Goal: Information Seeking & Learning: Learn about a topic

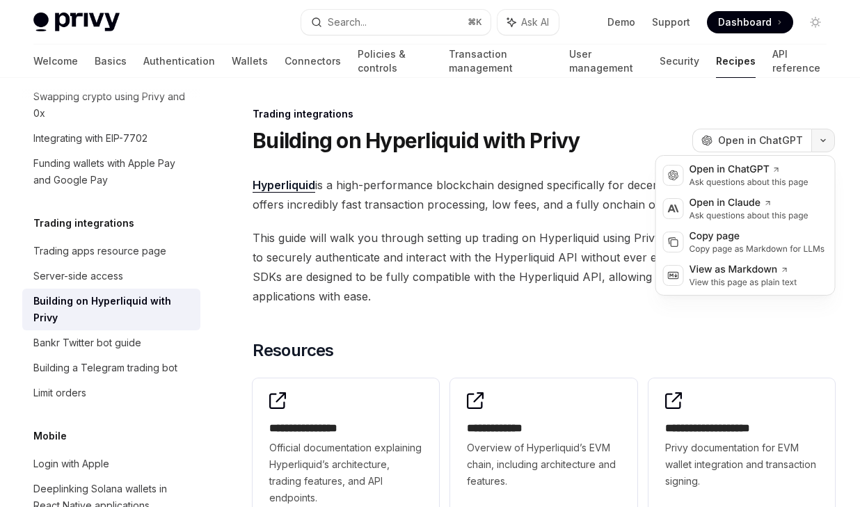
click at [818, 141] on button "button" at bounding box center [824, 141] width 24 height 24
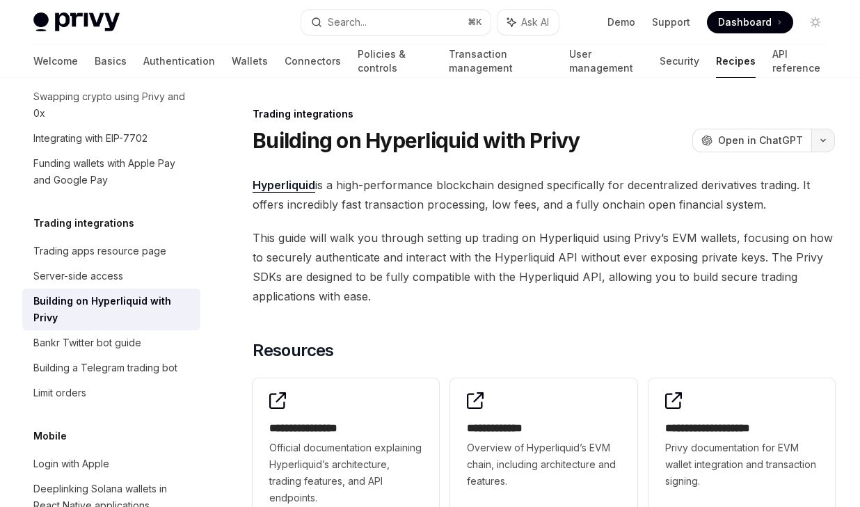
click at [818, 141] on button "button" at bounding box center [824, 141] width 24 height 24
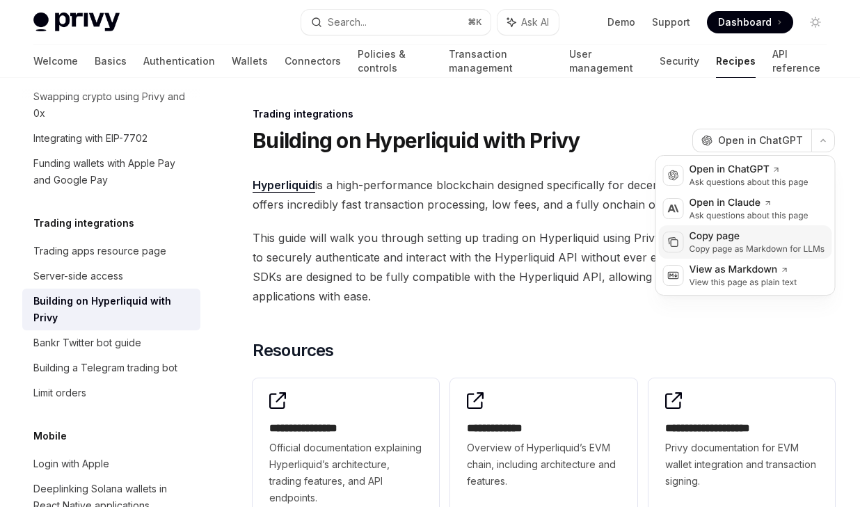
click at [768, 246] on div "Copy page as Markdown for LLMs" at bounding box center [758, 249] width 136 height 11
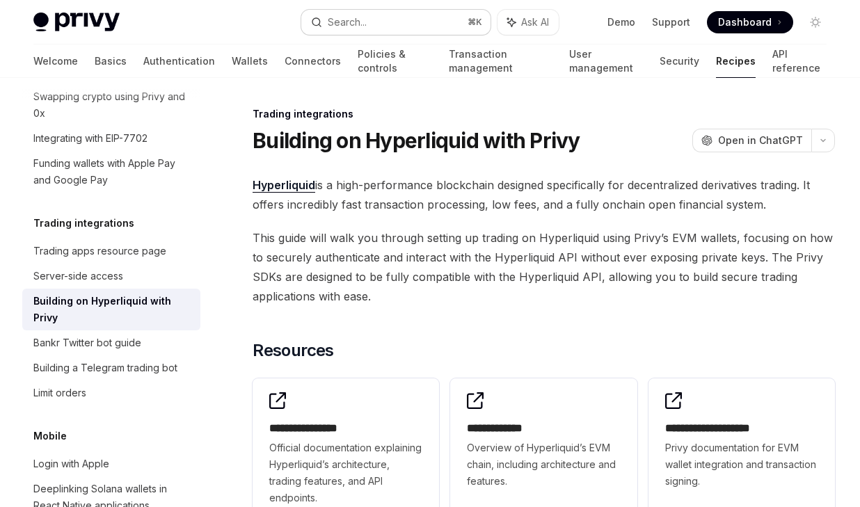
click at [383, 25] on button "Search... ⌘ K" at bounding box center [395, 22] width 189 height 25
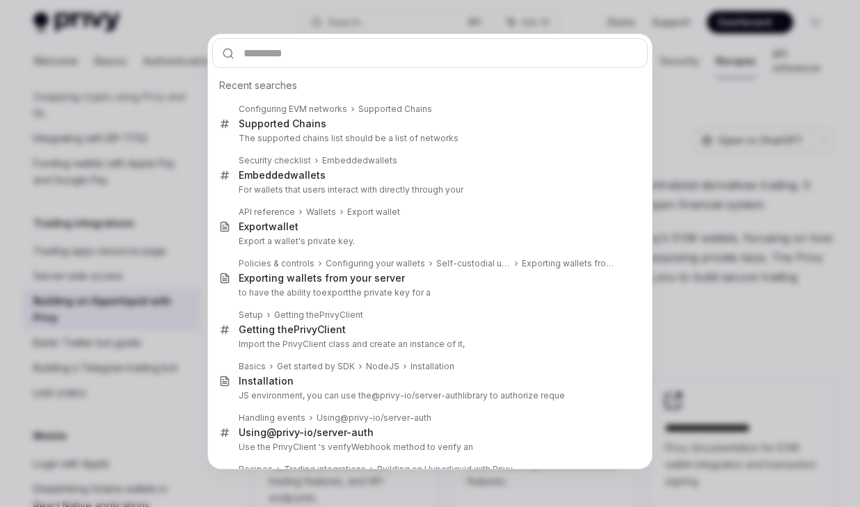
click at [715, 109] on div "Recent searches Configuring EVM networks Supported Chain s Supported Chain s Th…" at bounding box center [430, 253] width 860 height 507
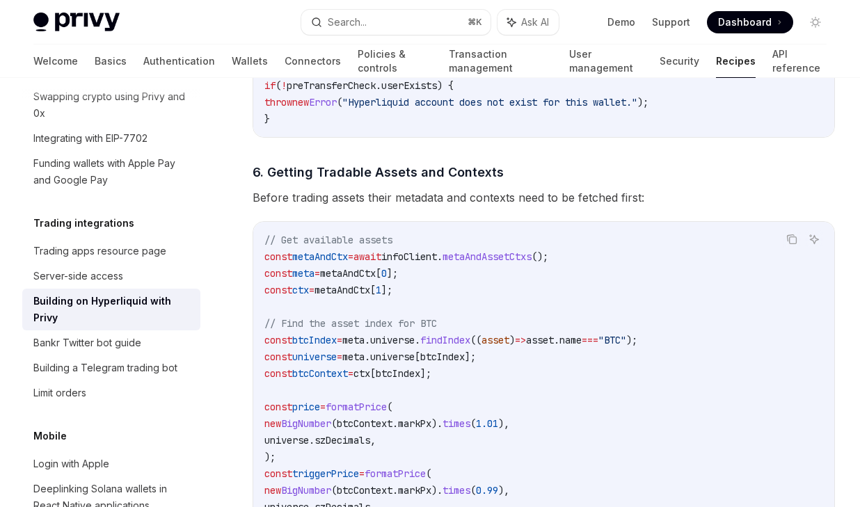
scroll to position [1895, 0]
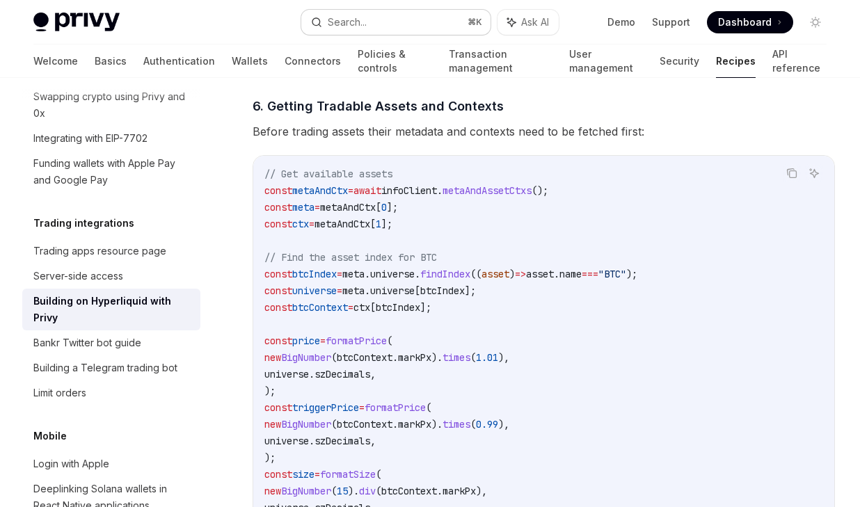
click at [361, 29] on div "Search..." at bounding box center [347, 22] width 39 height 17
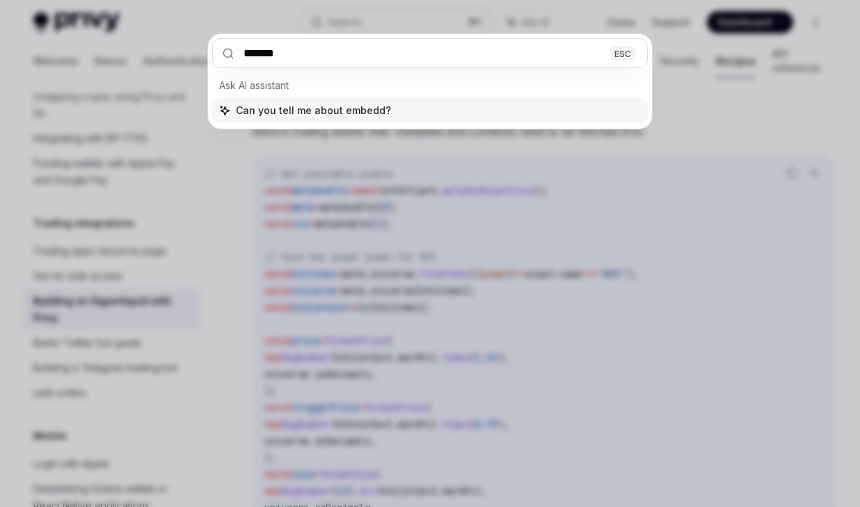
type input "********"
type textarea "*"
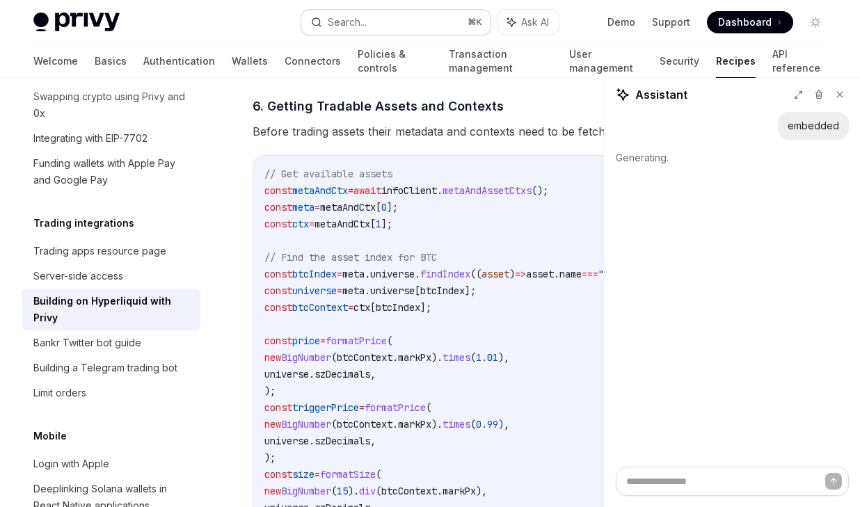
click at [377, 22] on button "Search... ⌘ K" at bounding box center [395, 22] width 189 height 25
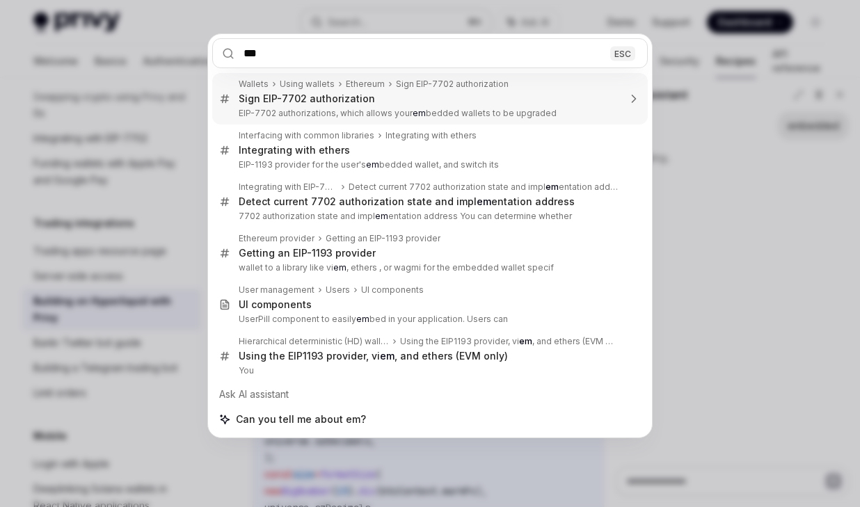
type input "****"
type textarea "*"
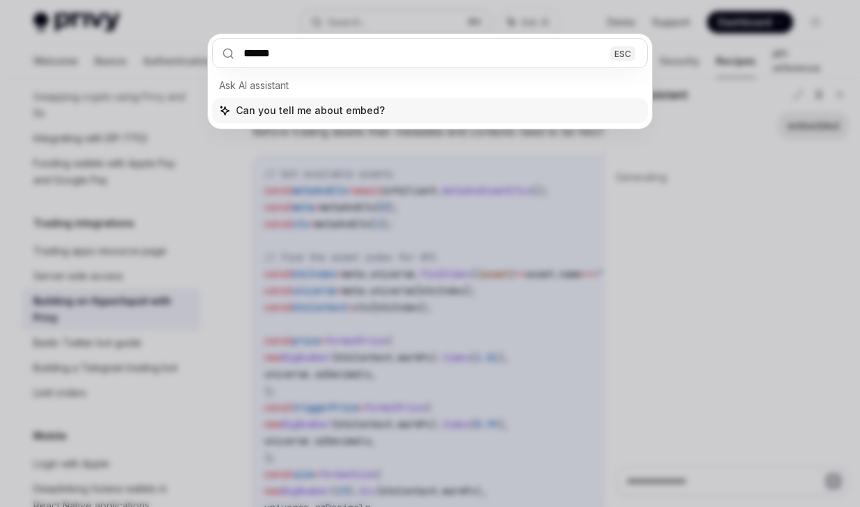
type input "*******"
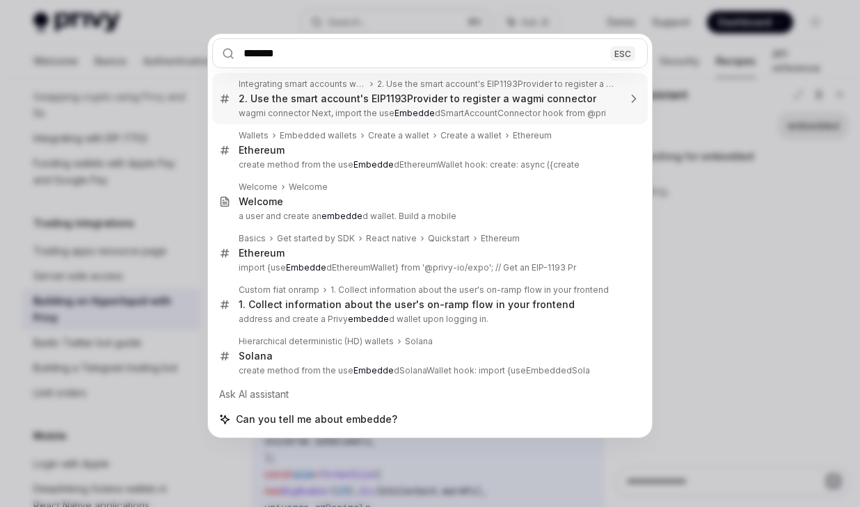
type textarea "*"
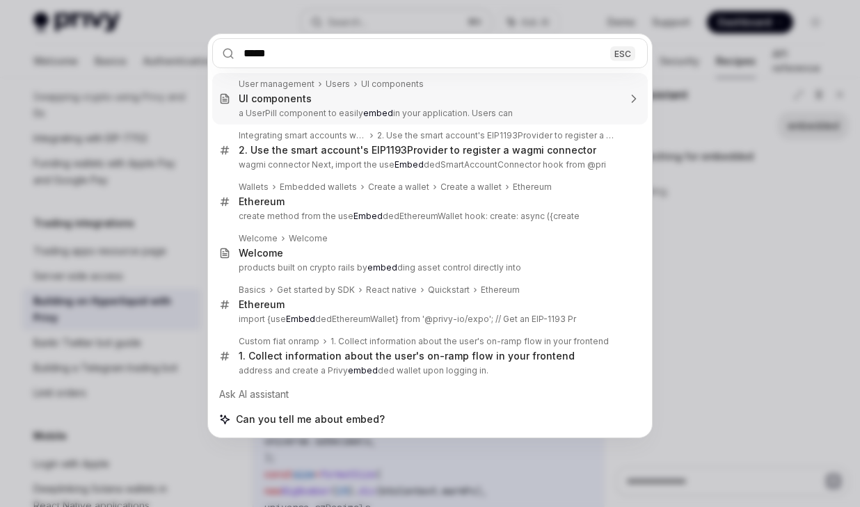
type input "****"
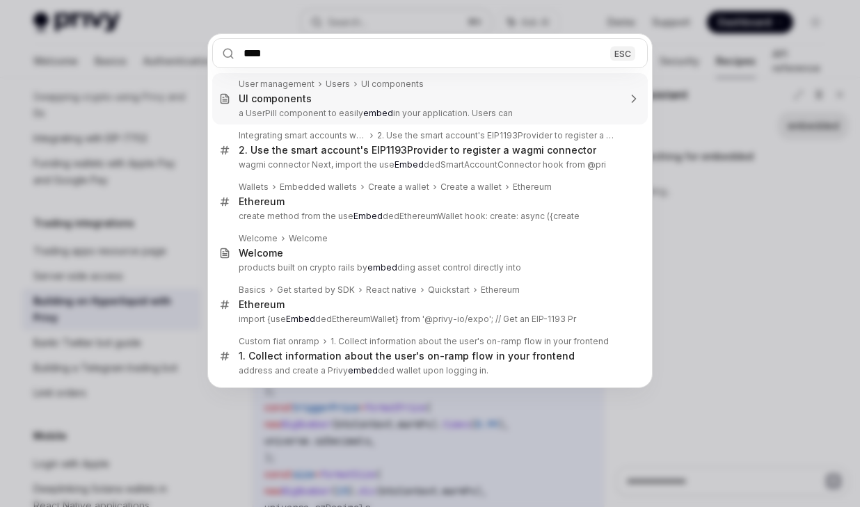
type textarea "*"
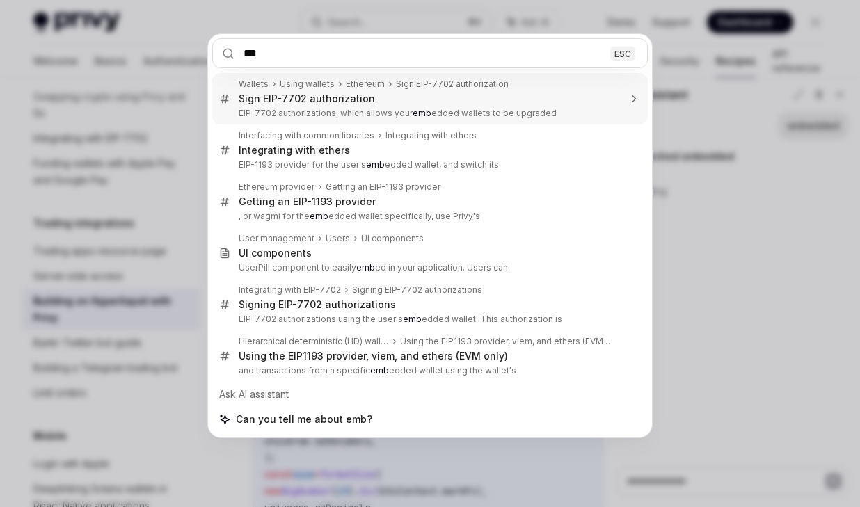
type input "****"
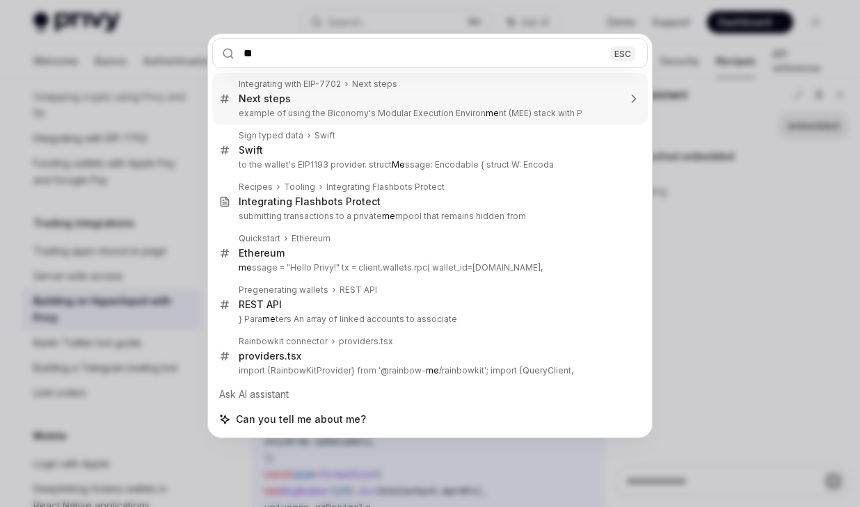
type input "*"
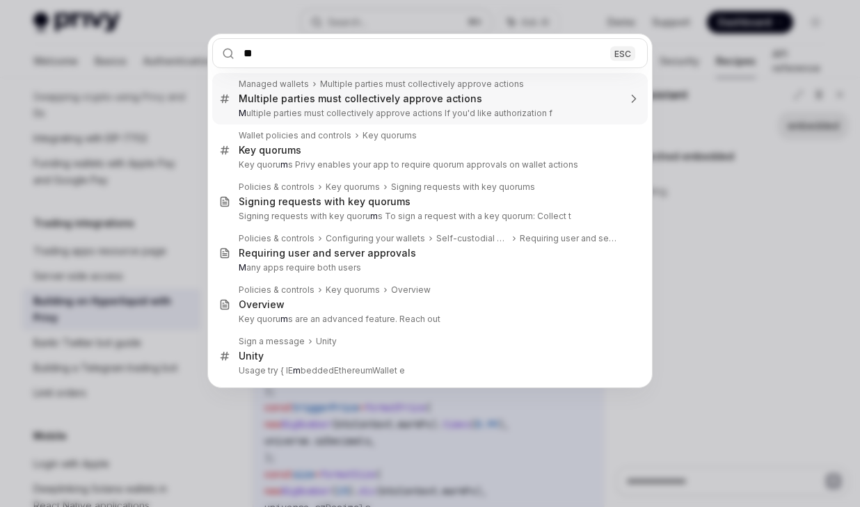
type input "***"
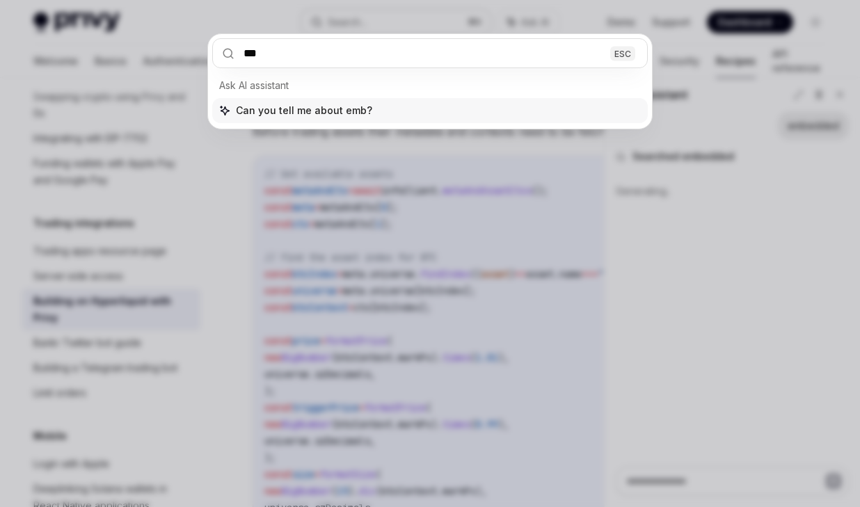
type textarea "*"
type input "****"
type textarea "*"
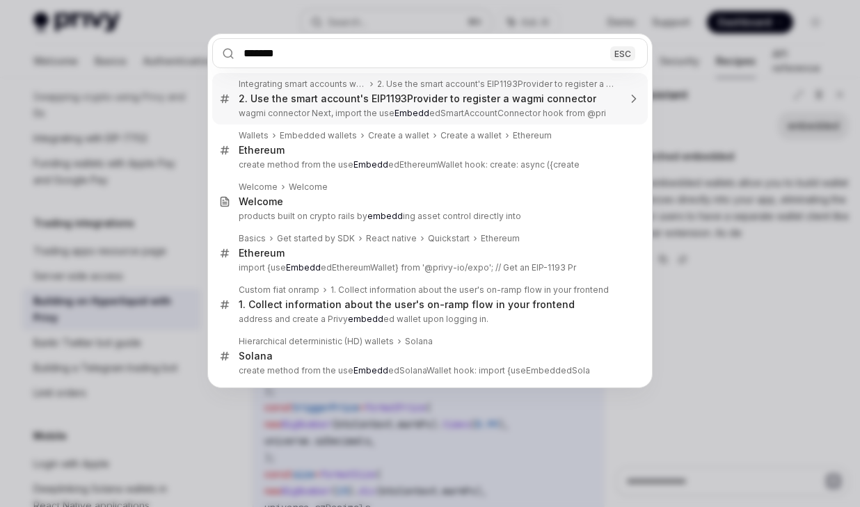
type input "********"
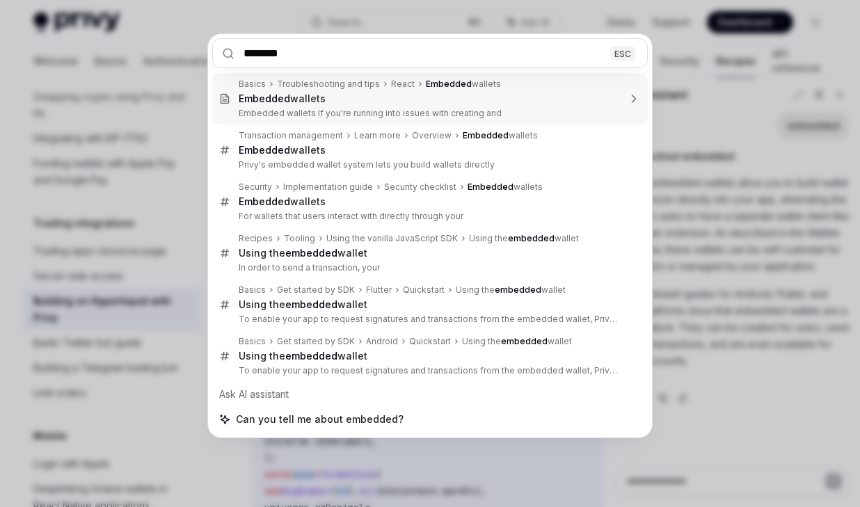
type textarea "*"
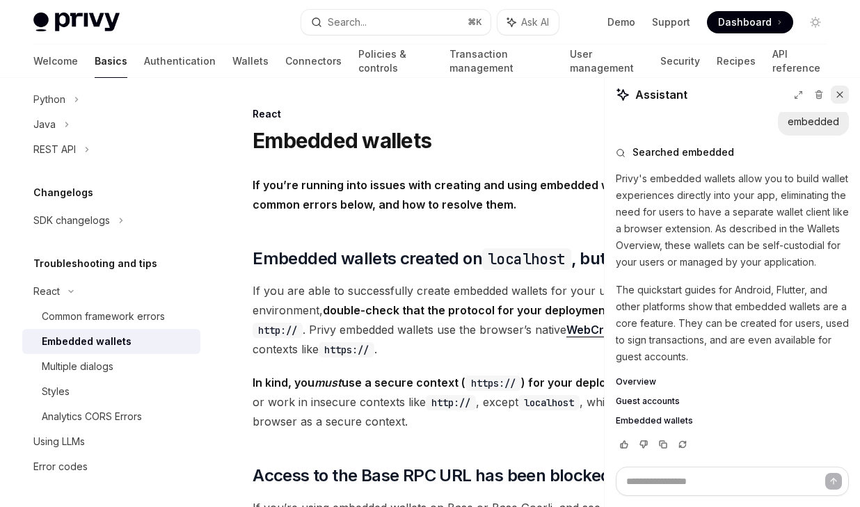
click at [843, 93] on icon at bounding box center [840, 95] width 10 height 10
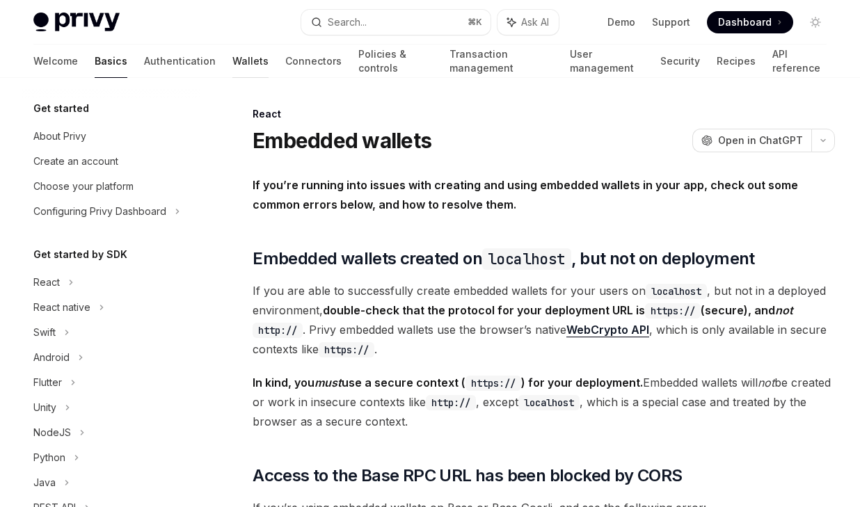
click at [232, 52] on link "Wallets" at bounding box center [250, 61] width 36 height 33
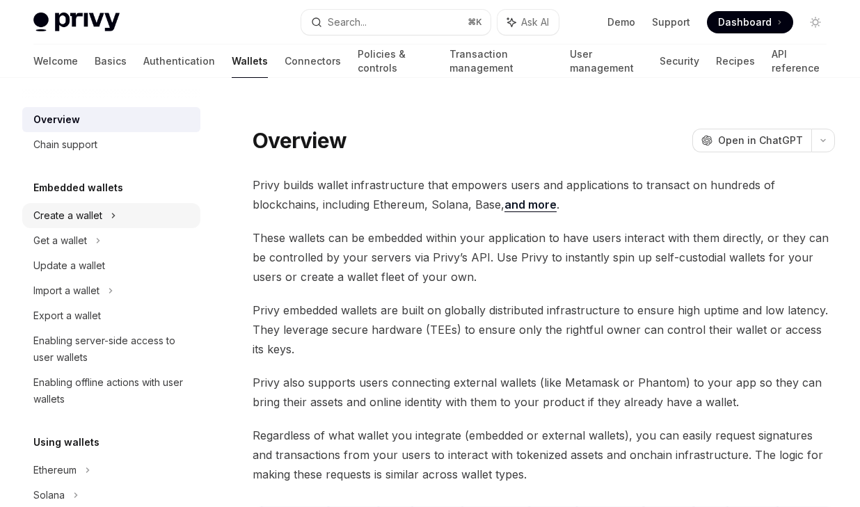
click at [104, 216] on div "Create a wallet" at bounding box center [111, 215] width 178 height 25
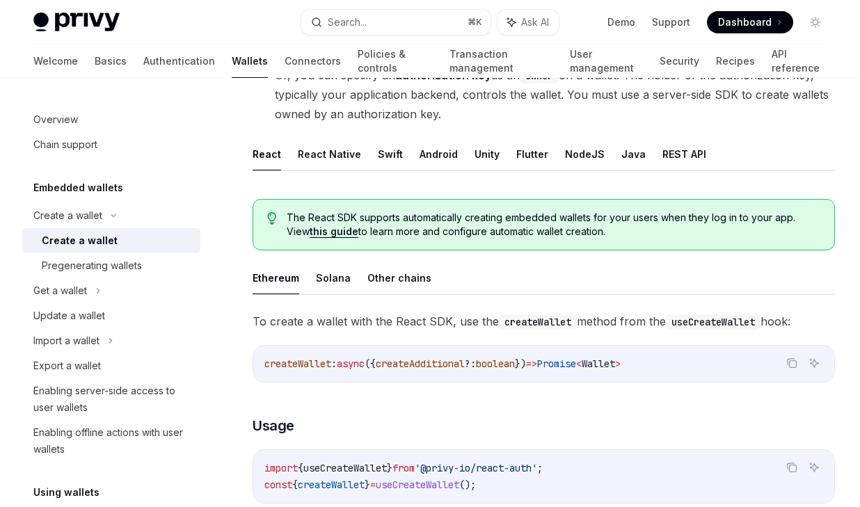
scroll to position [226, 0]
click at [583, 161] on button "NodeJS" at bounding box center [585, 155] width 40 height 33
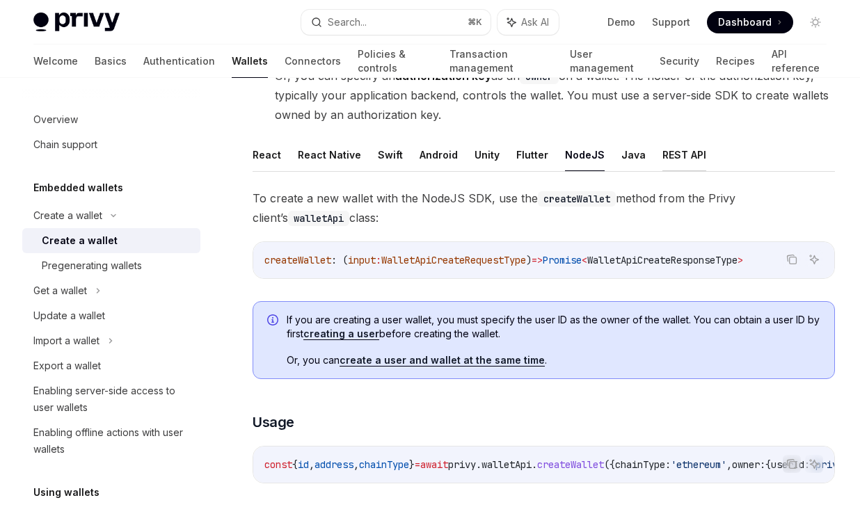
click at [686, 155] on button "REST API" at bounding box center [685, 155] width 44 height 33
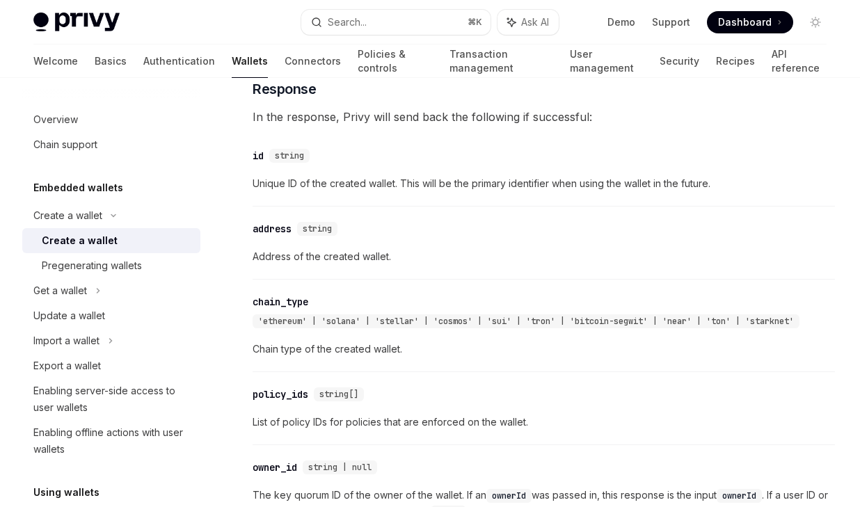
scroll to position [1248, 0]
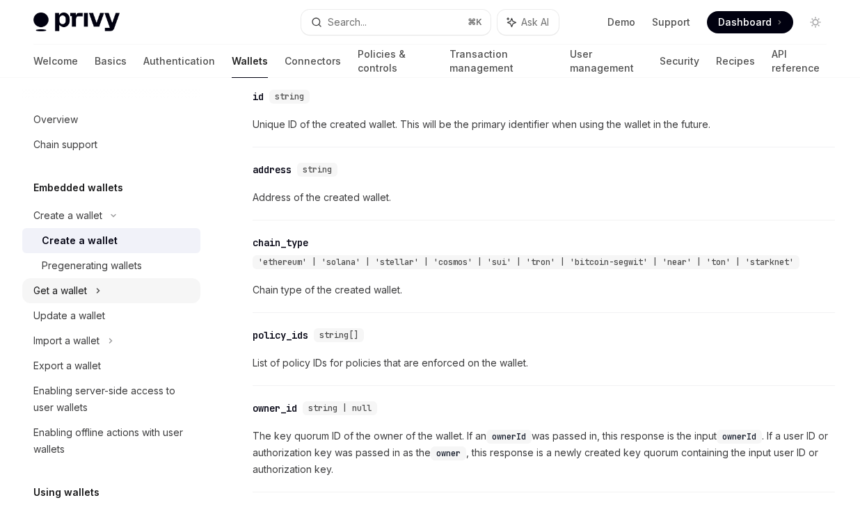
click at [99, 288] on icon at bounding box center [98, 291] width 6 height 17
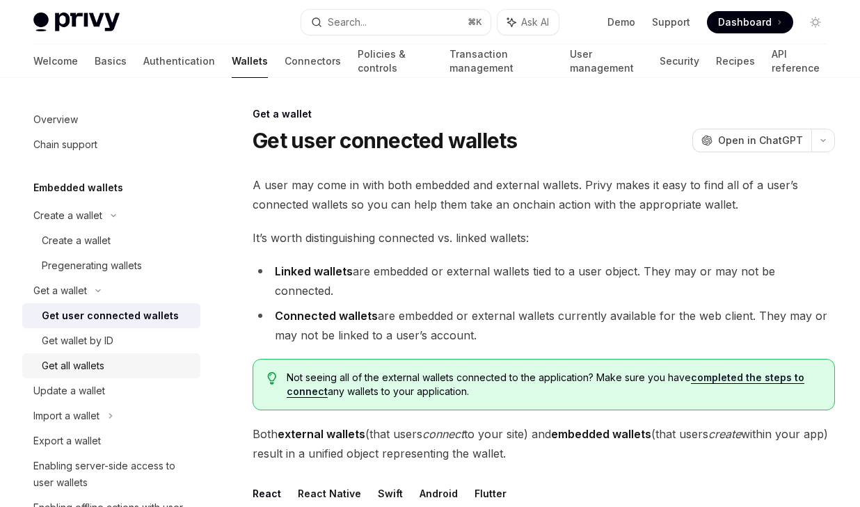
scroll to position [19, 0]
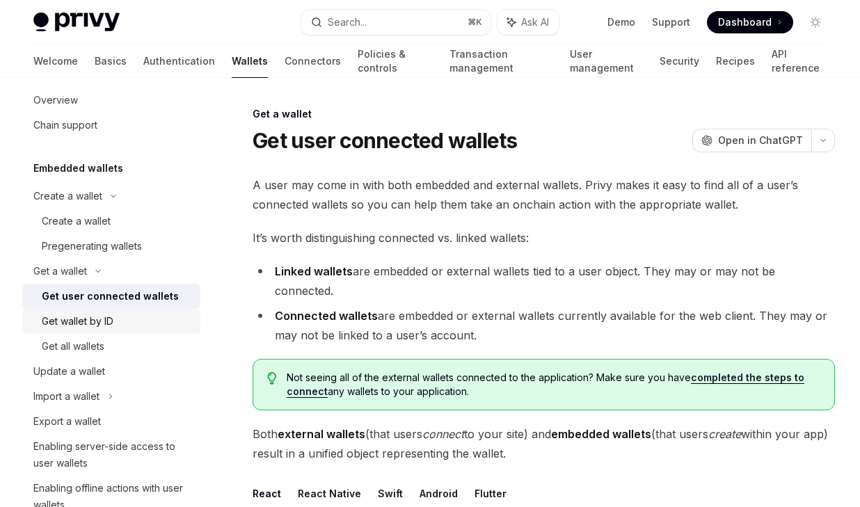
click at [85, 322] on div "Get wallet by ID" at bounding box center [78, 321] width 72 height 17
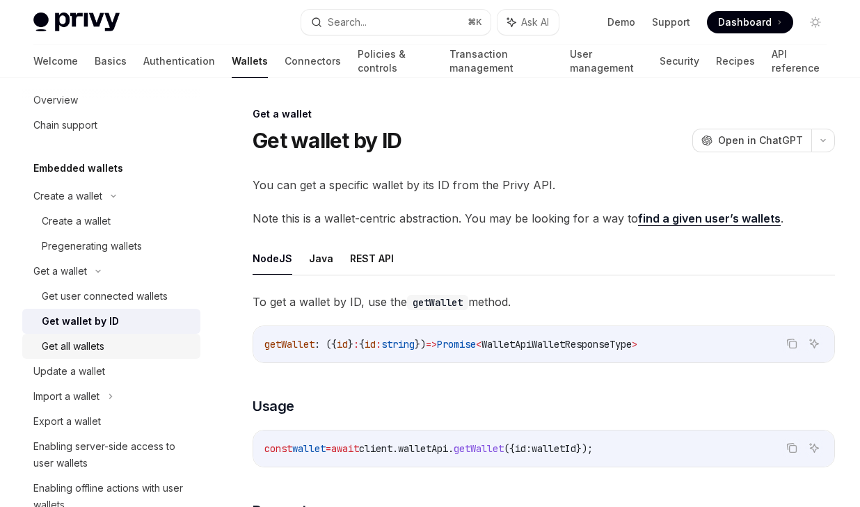
click at [85, 341] on div "Get all wallets" at bounding box center [73, 346] width 63 height 17
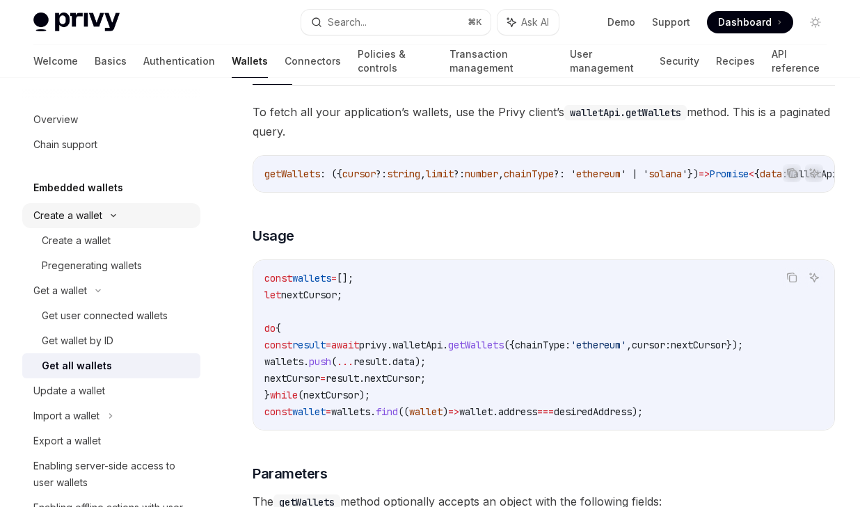
scroll to position [154, 0]
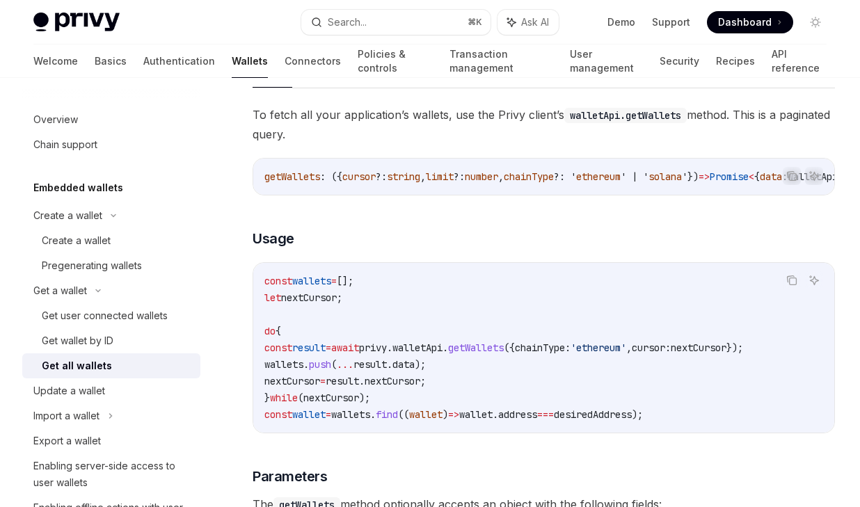
click at [83, 198] on div "Embedded wallets Create a wallet Create a wallet Pregenerating wallets Get a wa…" at bounding box center [111, 359] width 178 height 358
click at [68, 189] on h5 "Embedded wallets" at bounding box center [78, 188] width 90 height 17
click at [77, 118] on div "Overview" at bounding box center [55, 119] width 45 height 17
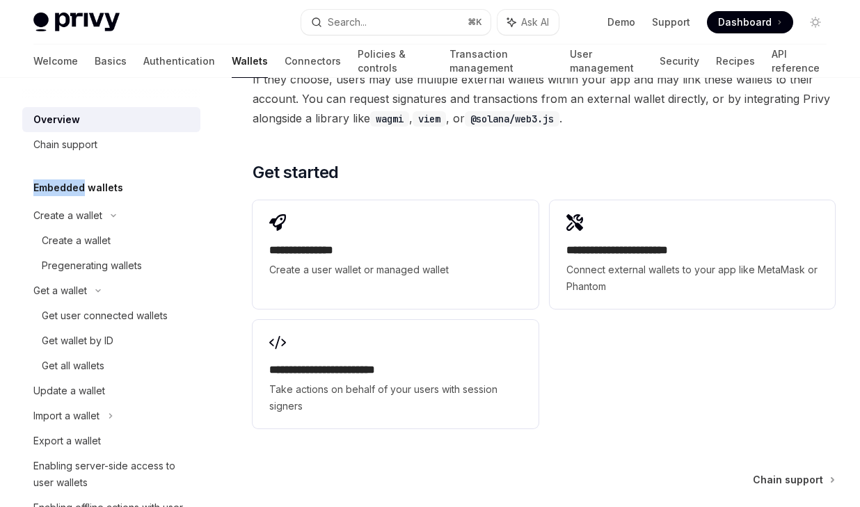
scroll to position [2092, 0]
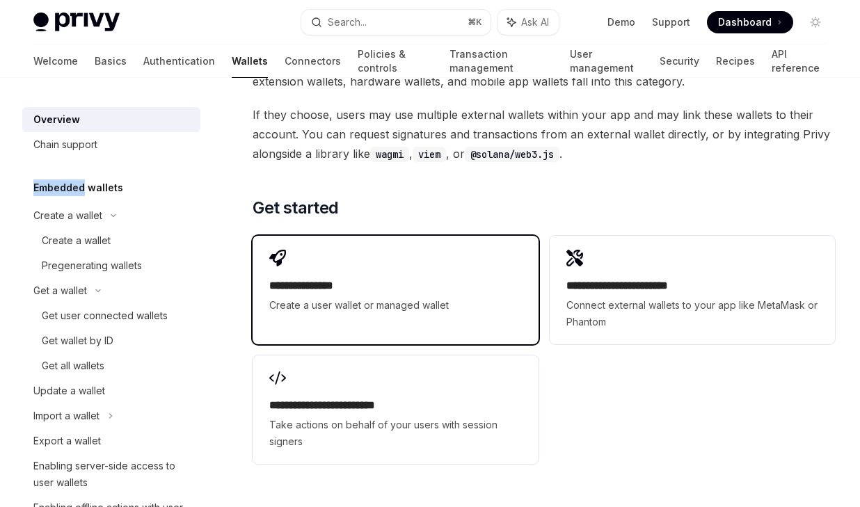
click at [466, 297] on span "Create a user wallet or managed wallet" at bounding box center [395, 305] width 252 height 17
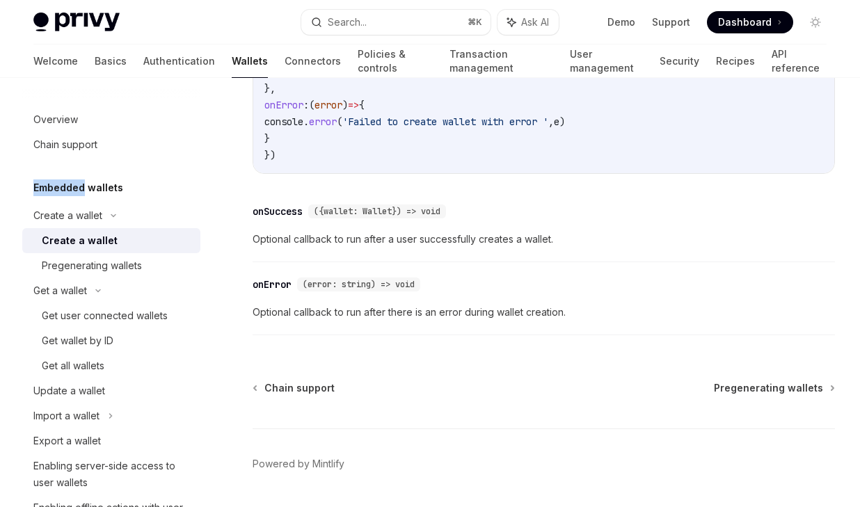
scroll to position [1119, 0]
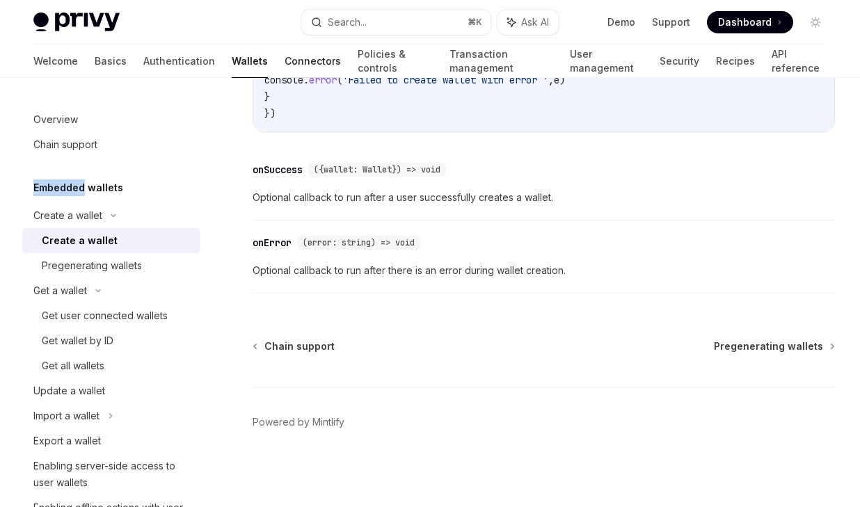
click at [285, 59] on link "Connectors" at bounding box center [313, 61] width 56 height 33
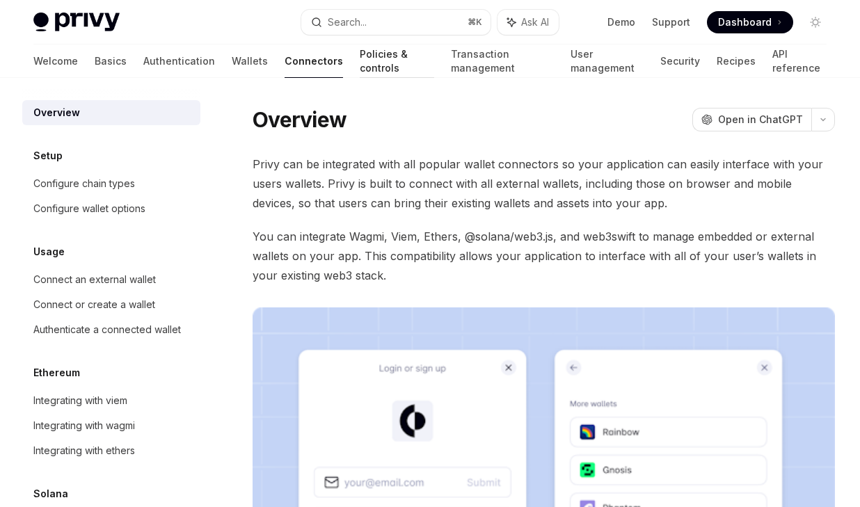
click at [360, 61] on link "Policies & controls" at bounding box center [397, 61] width 74 height 33
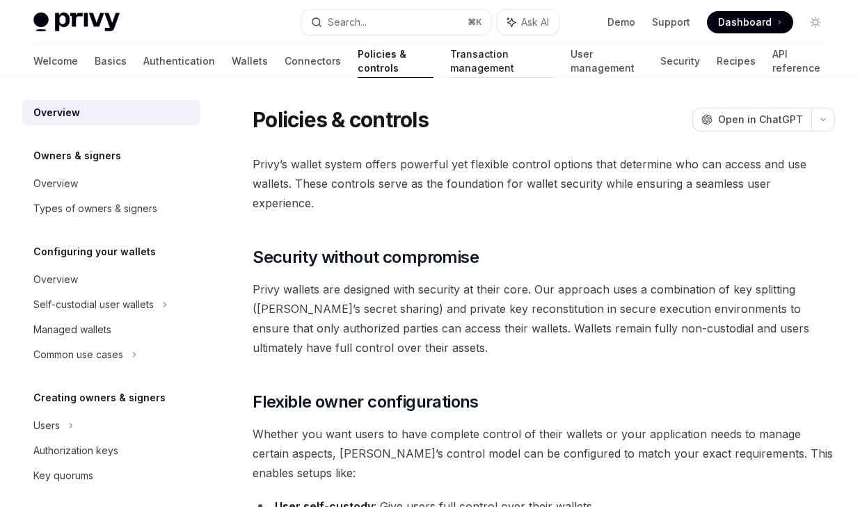
click at [482, 62] on link "Transaction management" at bounding box center [501, 61] width 103 height 33
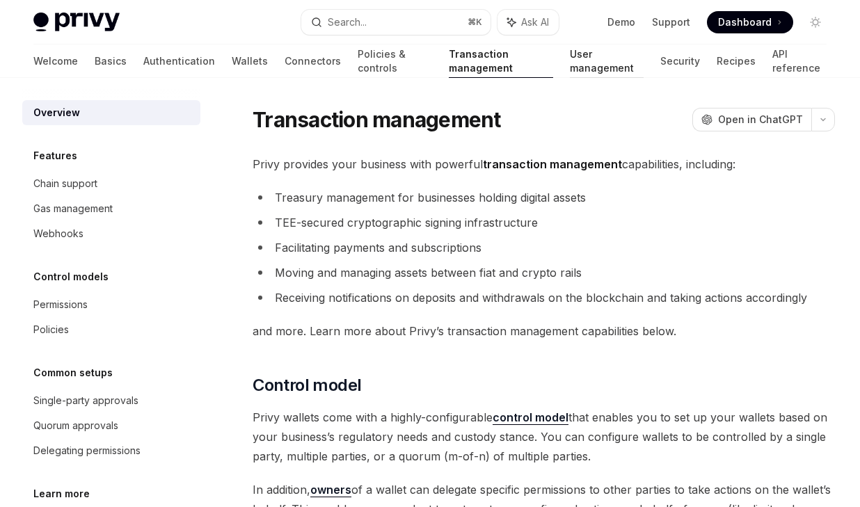
click at [572, 63] on link "User management" at bounding box center [607, 61] width 74 height 33
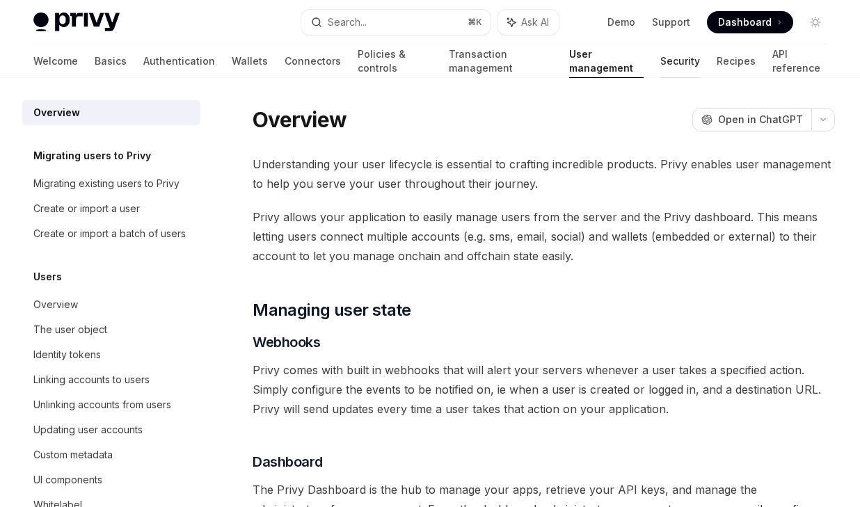
click at [661, 68] on link "Security" at bounding box center [681, 61] width 40 height 33
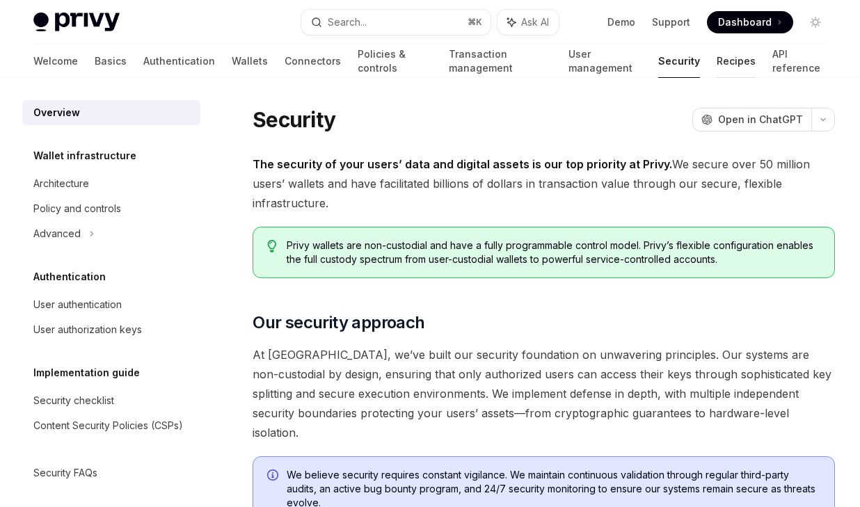
click at [717, 62] on link "Recipes" at bounding box center [736, 61] width 39 height 33
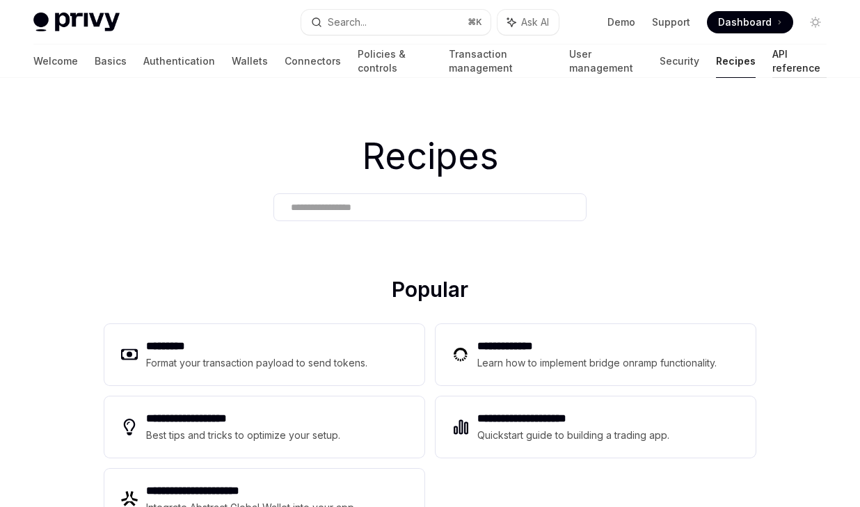
click at [773, 59] on link "API reference" at bounding box center [800, 61] width 54 height 33
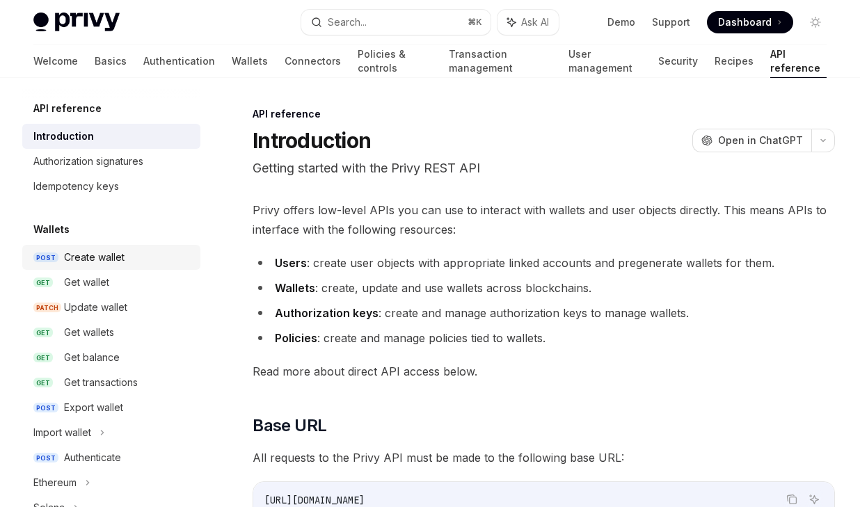
click at [146, 255] on div "Create wallet" at bounding box center [128, 257] width 128 height 17
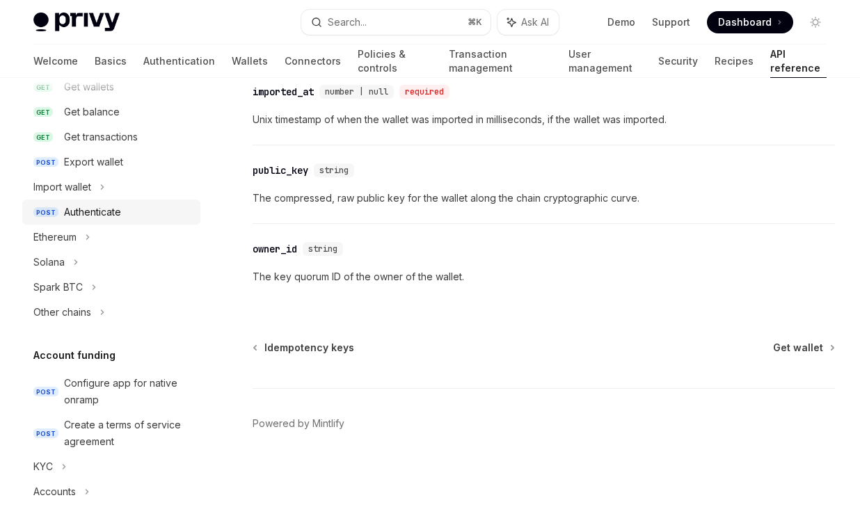
scroll to position [262, 0]
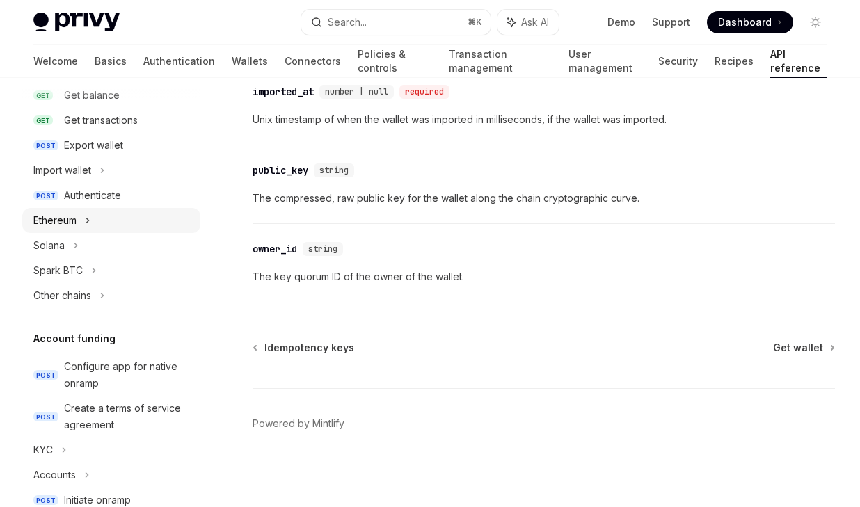
click at [90, 226] on icon at bounding box center [88, 220] width 6 height 17
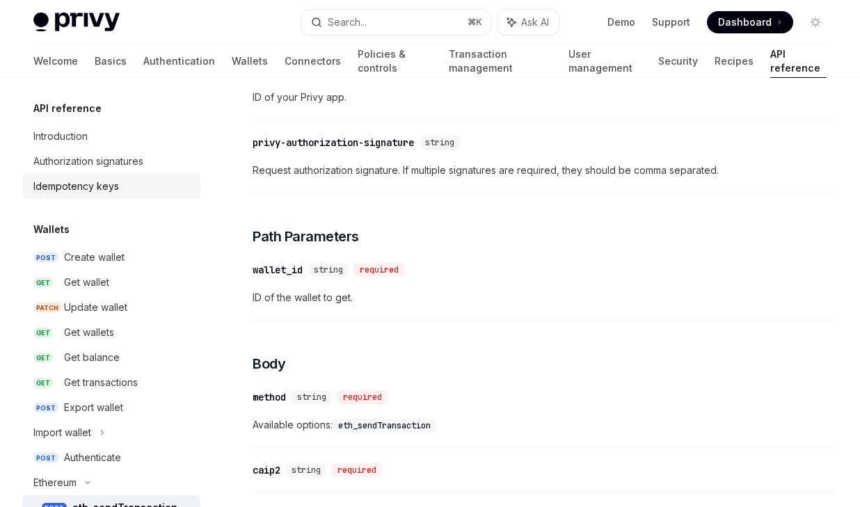
scroll to position [669, 0]
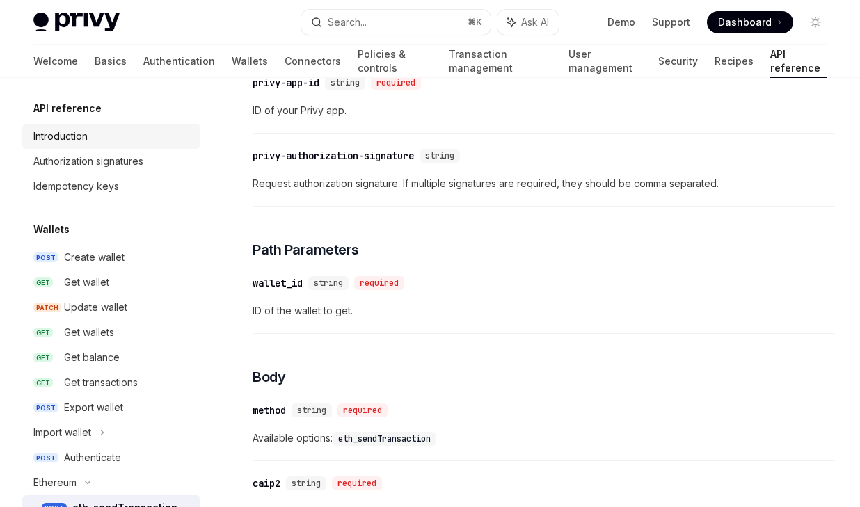
click at [77, 139] on div "Introduction" at bounding box center [60, 136] width 54 height 17
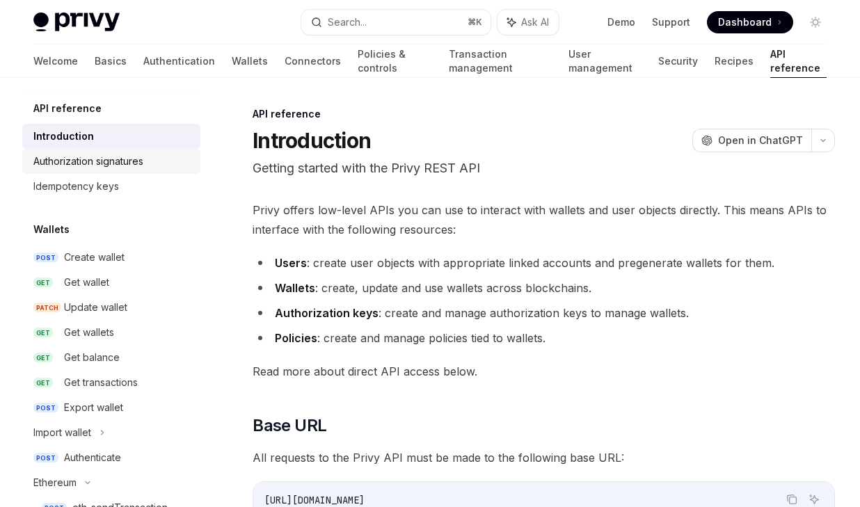
click at [88, 164] on div "Authorization signatures" at bounding box center [88, 161] width 110 height 17
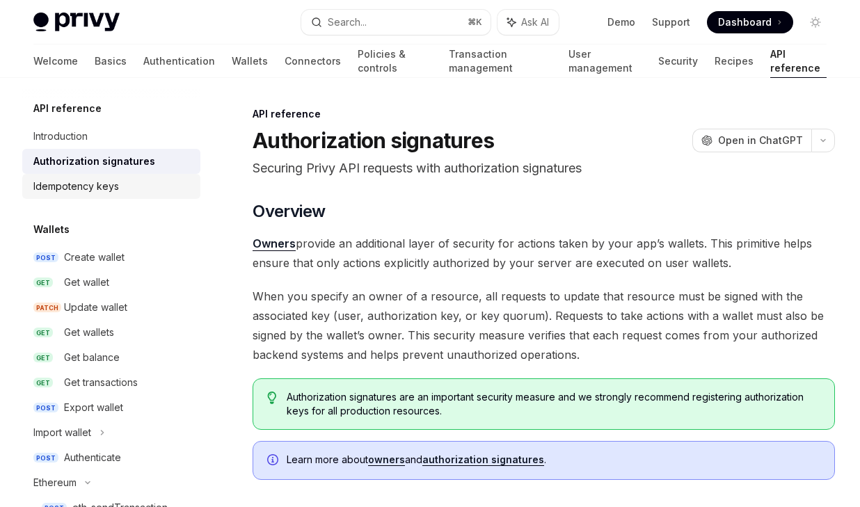
click at [90, 189] on div "Idempotency keys" at bounding box center [76, 186] width 86 height 17
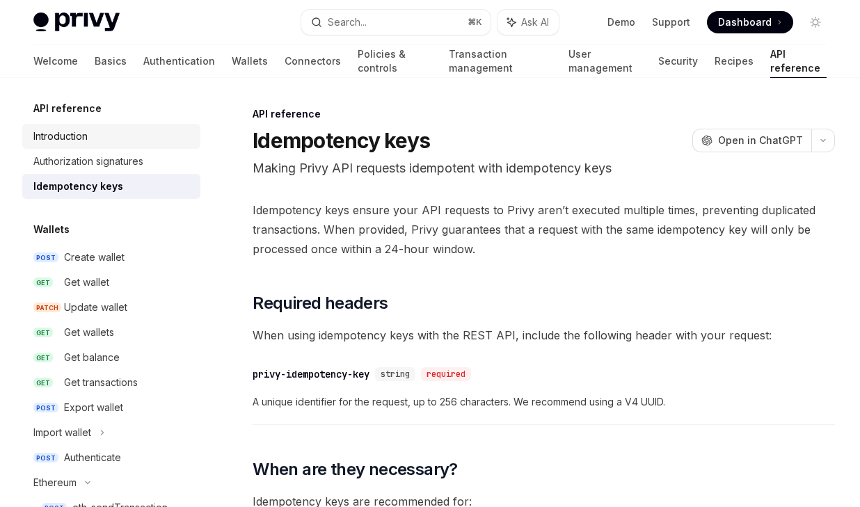
click at [71, 132] on div "Introduction" at bounding box center [60, 136] width 54 height 17
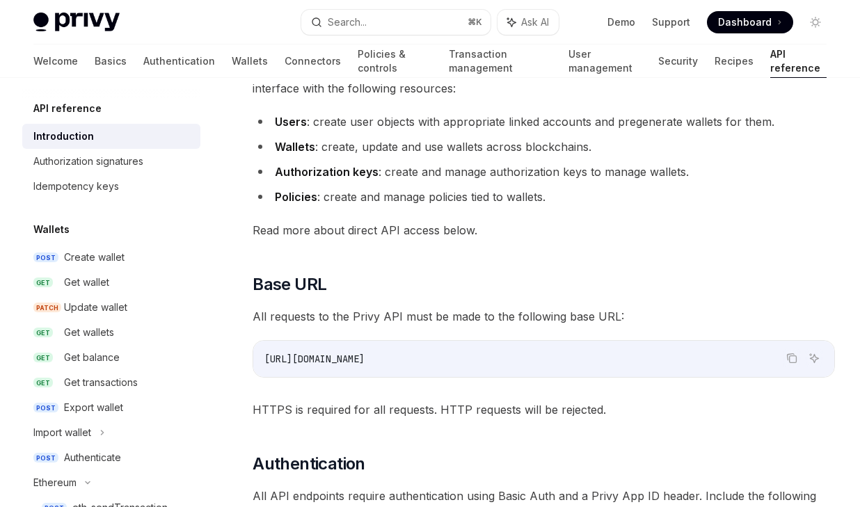
scroll to position [81, 0]
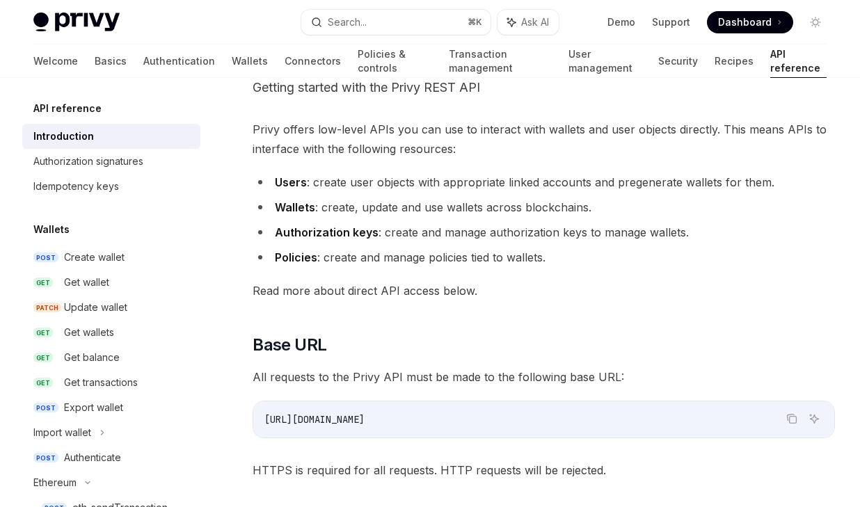
click at [164, 55] on div "Welcome Basics Authentication Wallets Connectors Policies & controls Transactio…" at bounding box center [430, 61] width 794 height 33
click at [232, 58] on link "Wallets" at bounding box center [250, 61] width 36 height 33
type textarea "*"
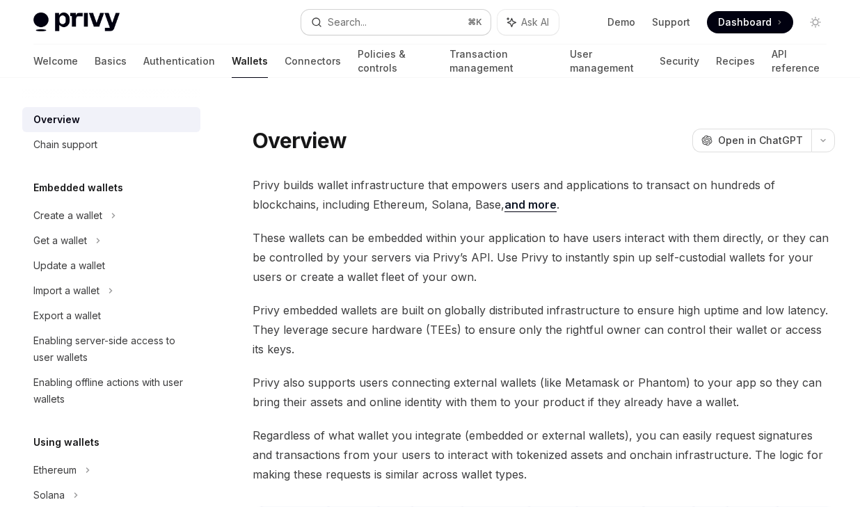
click at [370, 26] on button "Search... ⌘ K" at bounding box center [395, 22] width 189 height 25
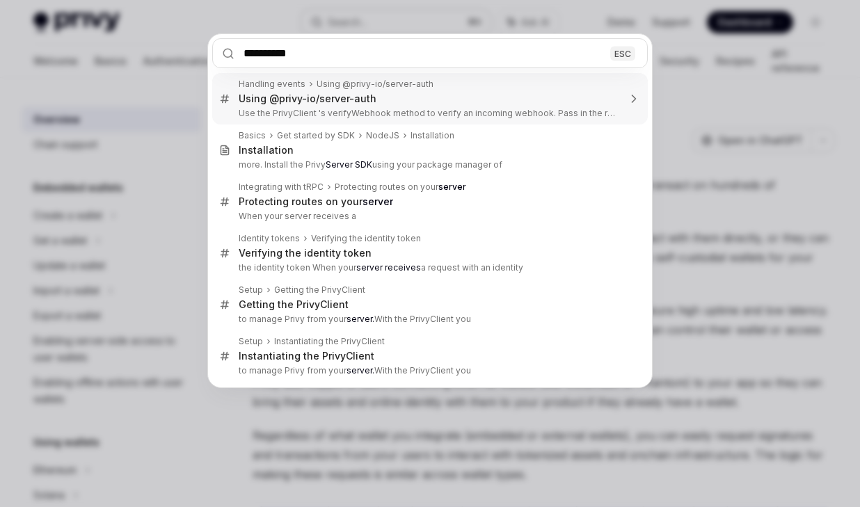
type input "*********"
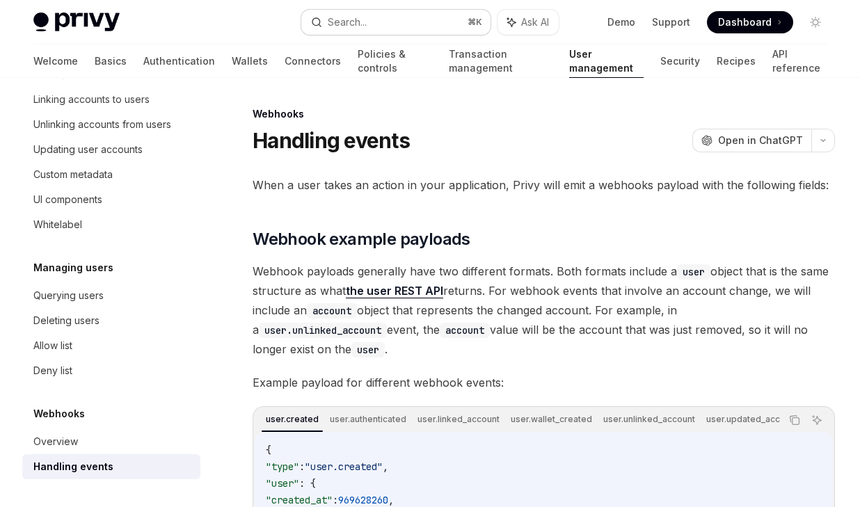
click at [355, 26] on div "Search..." at bounding box center [347, 22] width 39 height 17
click at [358, 22] on div "Search..." at bounding box center [347, 22] width 39 height 17
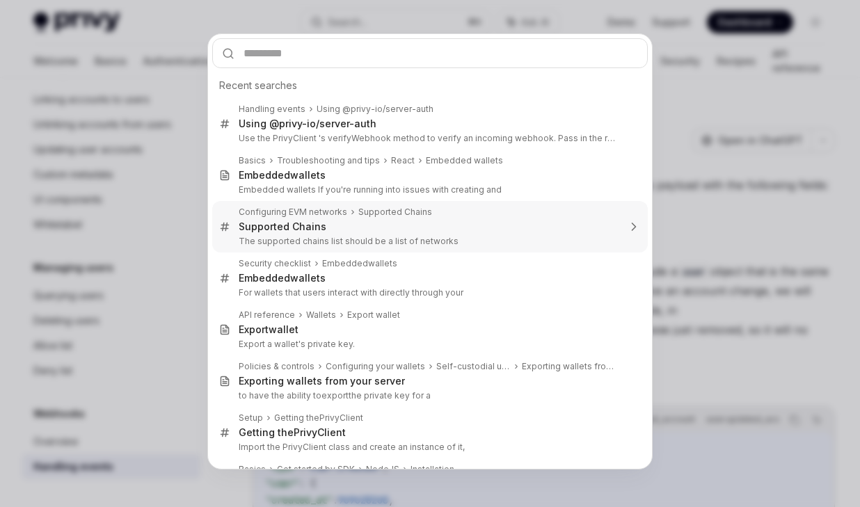
click at [177, 232] on div "Recent searches Handling events Using @privy-io/server-auth Using @privy-io/ser…" at bounding box center [430, 253] width 860 height 507
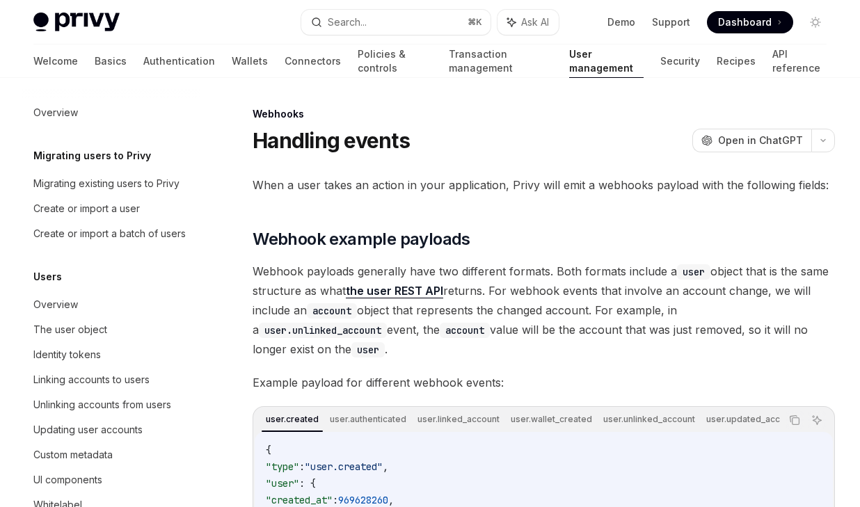
click at [61, 281] on div "Users" at bounding box center [111, 277] width 178 height 17
click at [52, 164] on h5 "Users" at bounding box center [92, 156] width 118 height 17
click at [52, 292] on div "Users Overview The user object Identity tokens Linking accounts to users Unlink…" at bounding box center [111, 393] width 178 height 249
click at [53, 297] on div "Overview" at bounding box center [55, 305] width 45 height 17
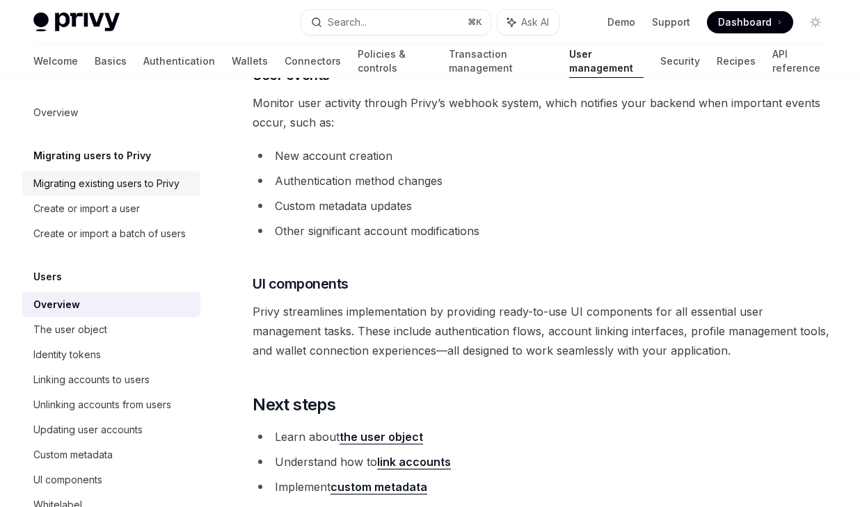
scroll to position [1319, 0]
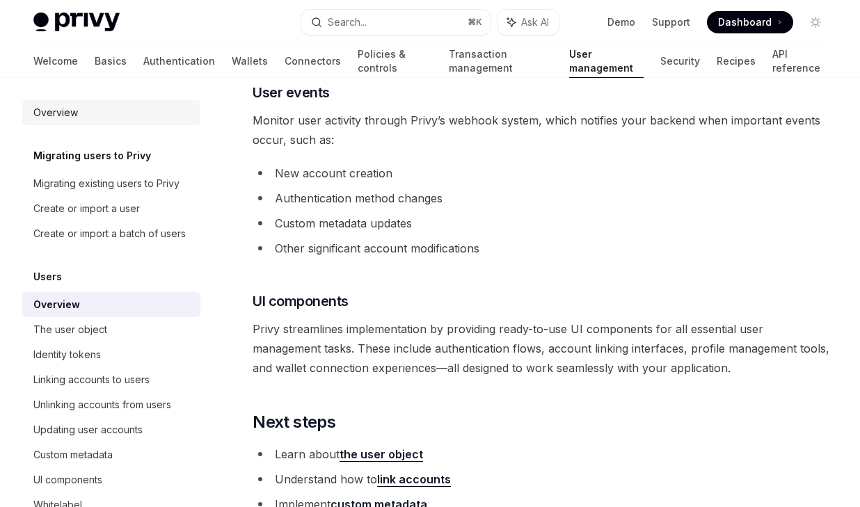
click at [76, 121] on link "Overview" at bounding box center [111, 112] width 178 height 25
type textarea "*"
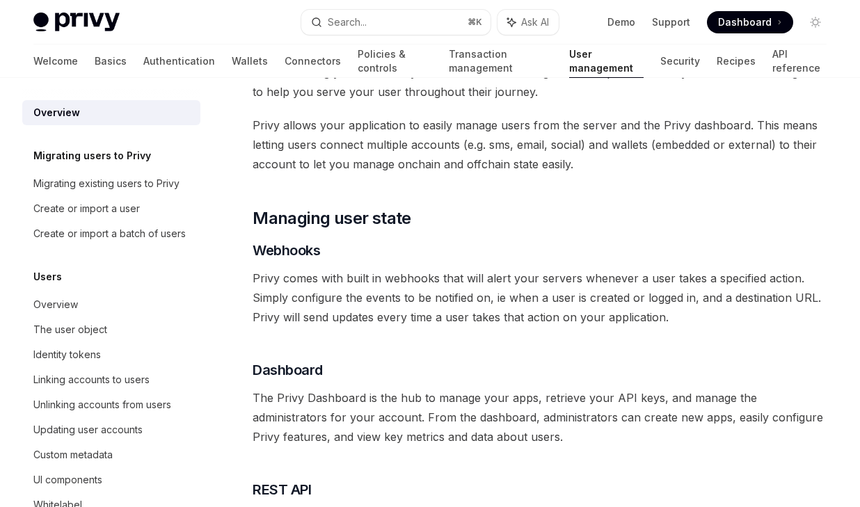
scroll to position [64, 0]
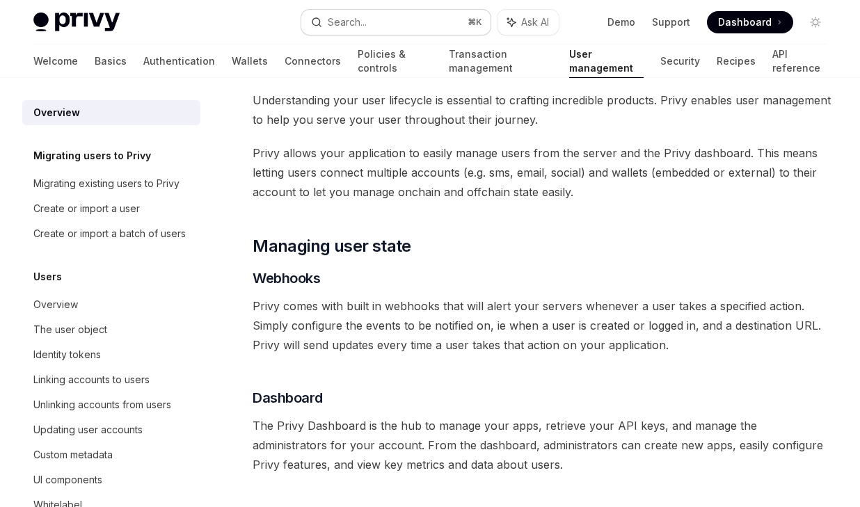
click at [392, 31] on button "Search... ⌘ K" at bounding box center [395, 22] width 189 height 25
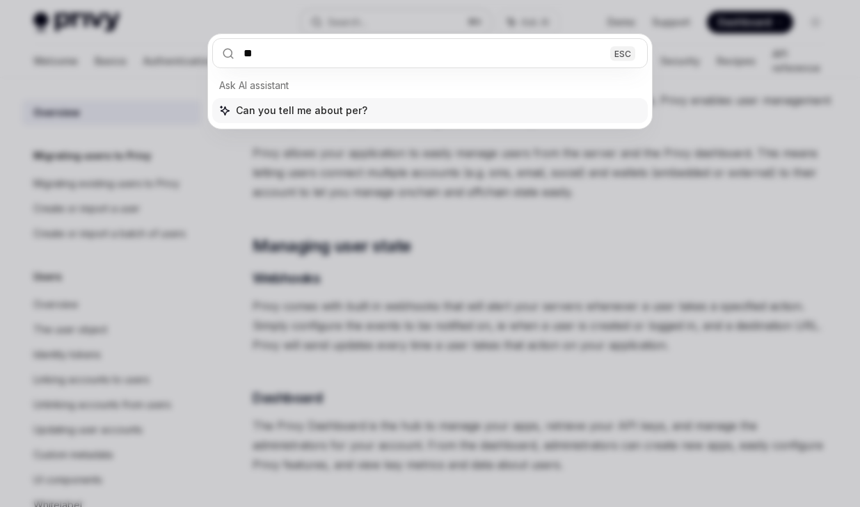
type input "*"
type input "*********"
type input "********"
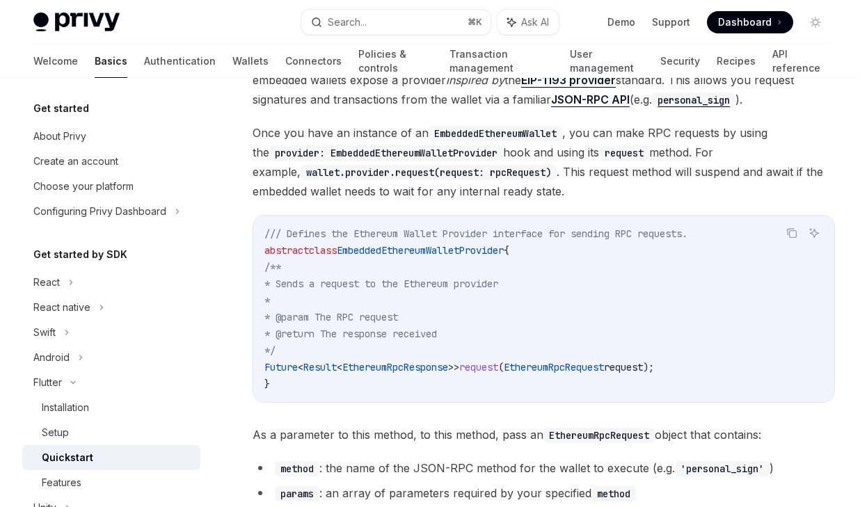
scroll to position [2026, 0]
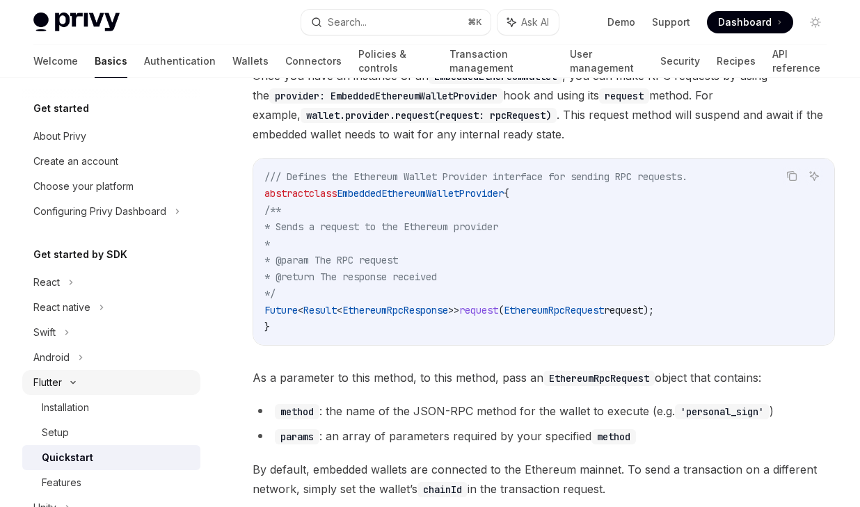
click at [73, 382] on icon at bounding box center [73, 383] width 17 height 6
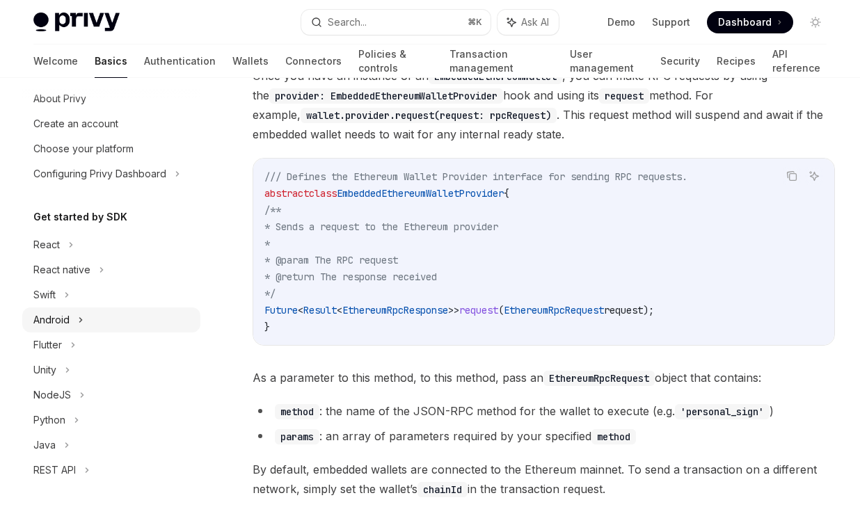
scroll to position [38, 0]
click at [73, 244] on icon at bounding box center [71, 244] width 6 height 17
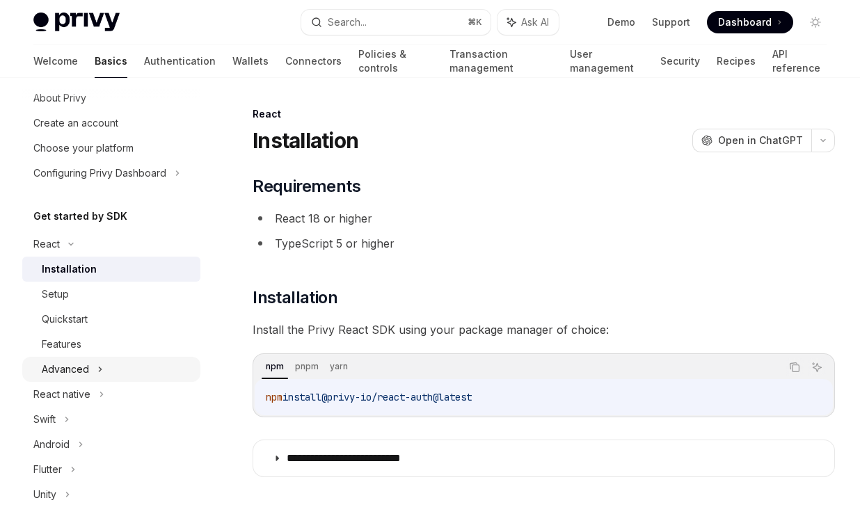
click at [92, 361] on div "Advanced" at bounding box center [111, 369] width 178 height 25
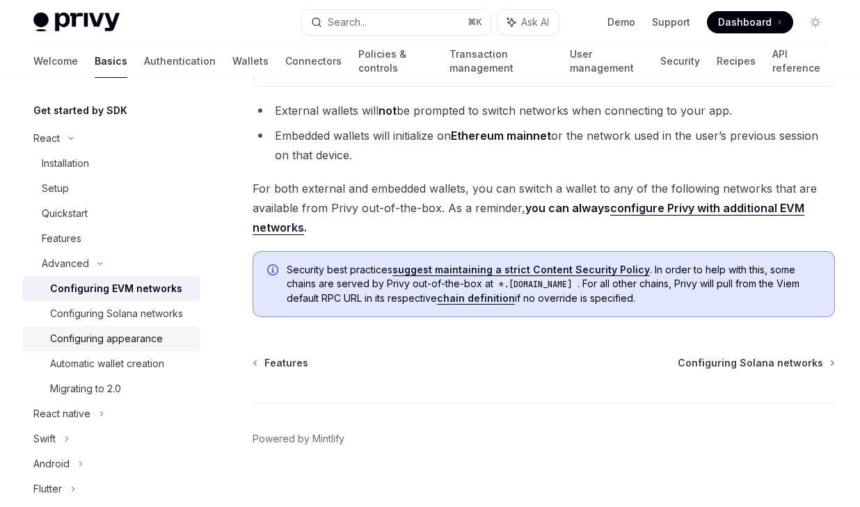
scroll to position [147, 0]
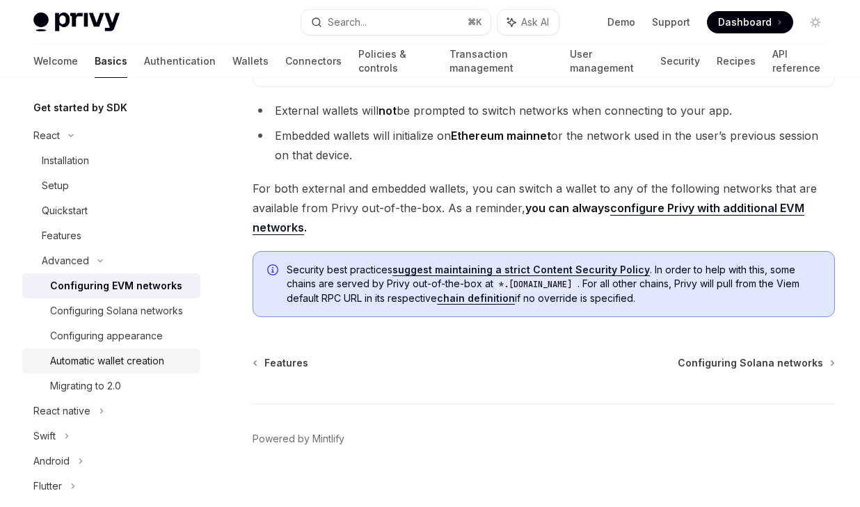
click at [121, 361] on div "Automatic wallet creation" at bounding box center [107, 361] width 114 height 17
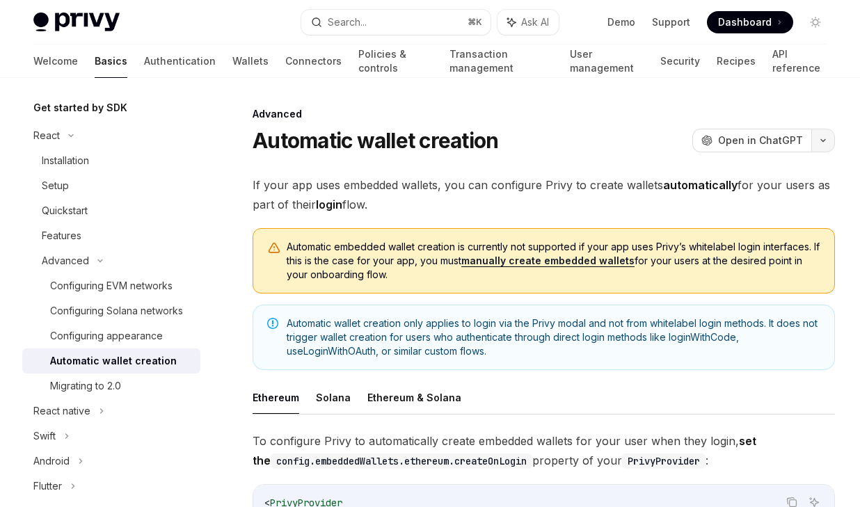
click at [826, 134] on button "button" at bounding box center [824, 141] width 24 height 24
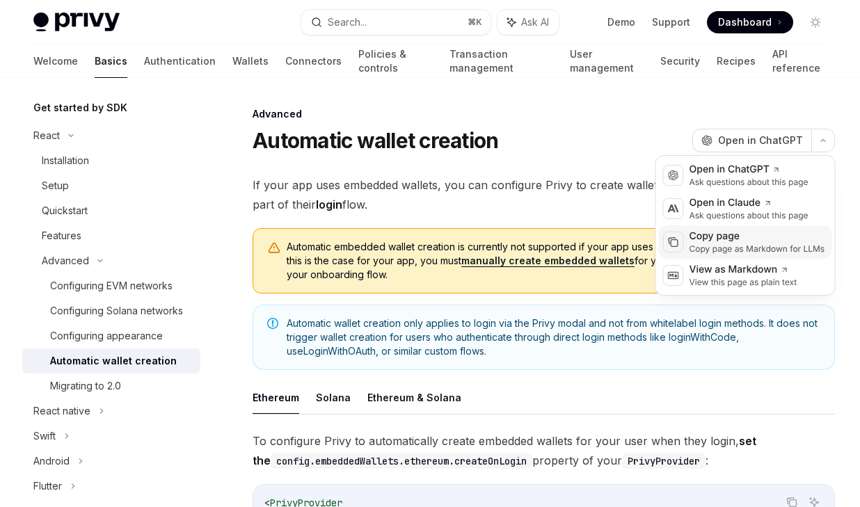
click at [776, 244] on div "Copy page as Markdown for LLMs" at bounding box center [758, 249] width 136 height 11
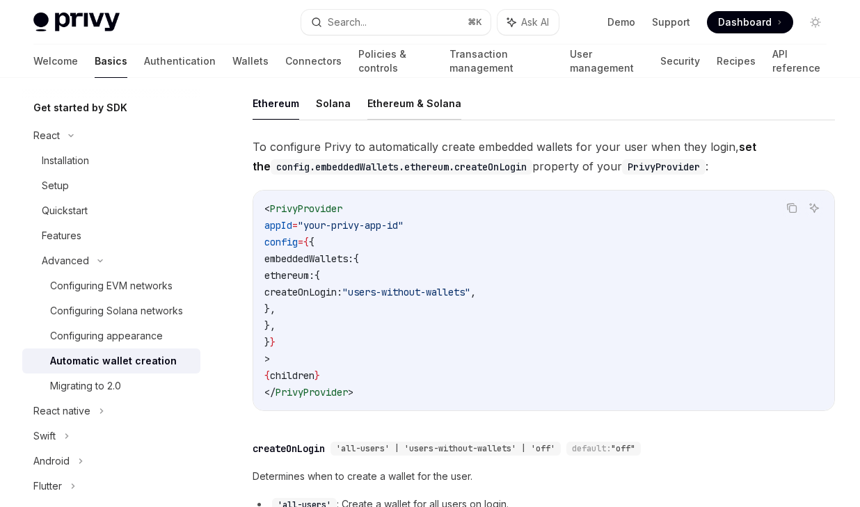
scroll to position [296, 0]
click at [149, 384] on div "Migrating to 2.0" at bounding box center [121, 386] width 142 height 17
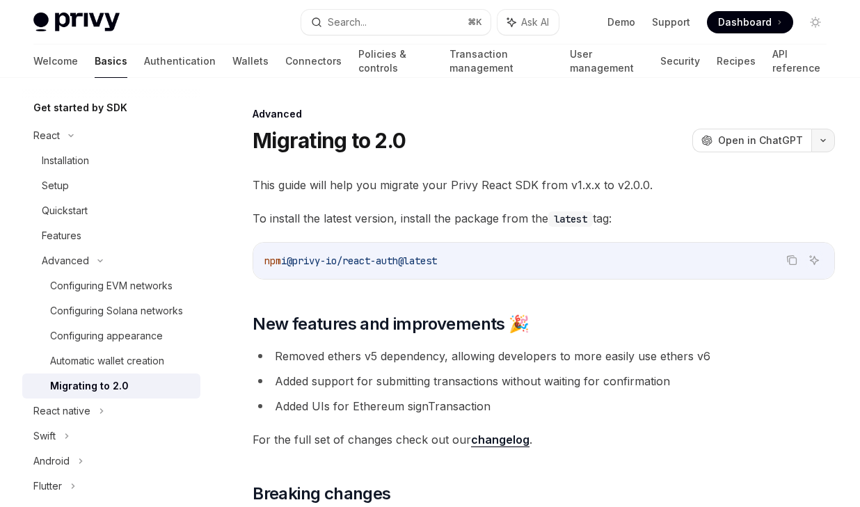
click at [812, 142] on button "button" at bounding box center [824, 141] width 24 height 24
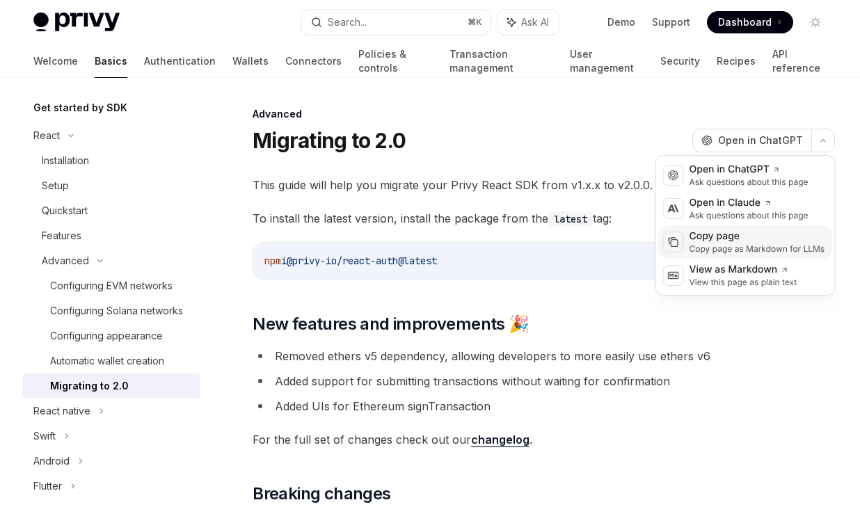
click at [741, 237] on div "Copy page" at bounding box center [758, 237] width 136 height 14
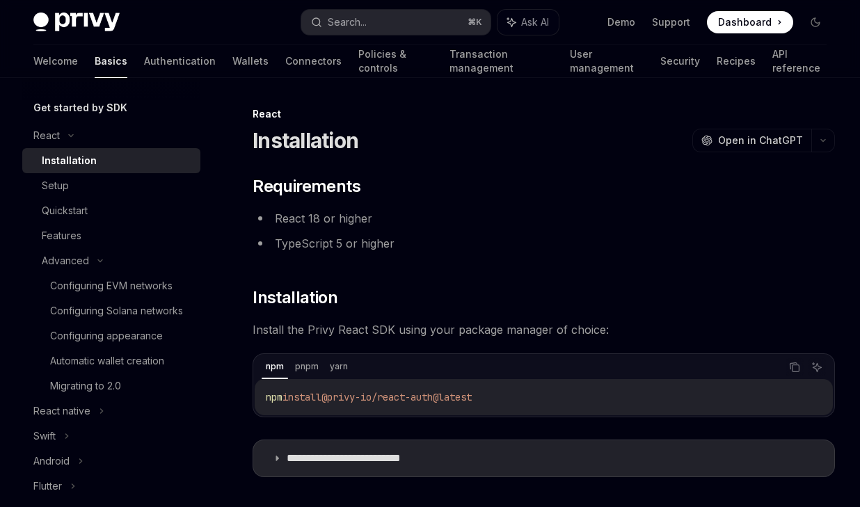
type textarea "*"
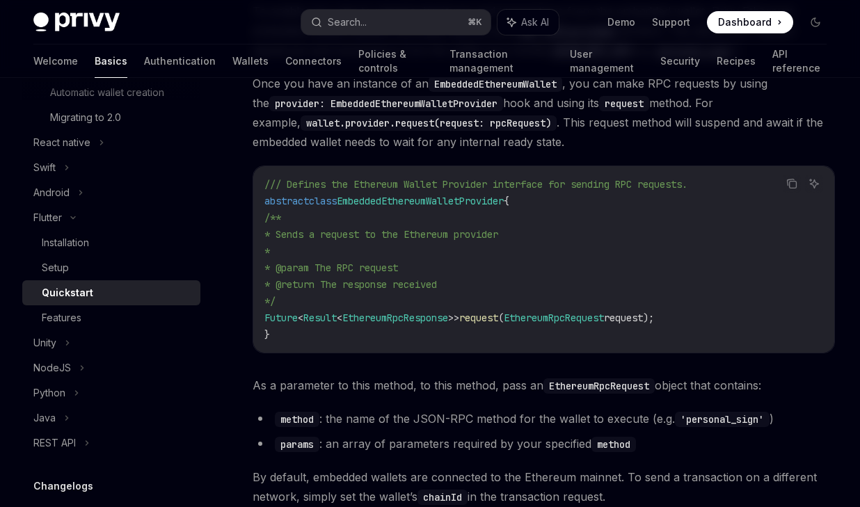
scroll to position [2026, 0]
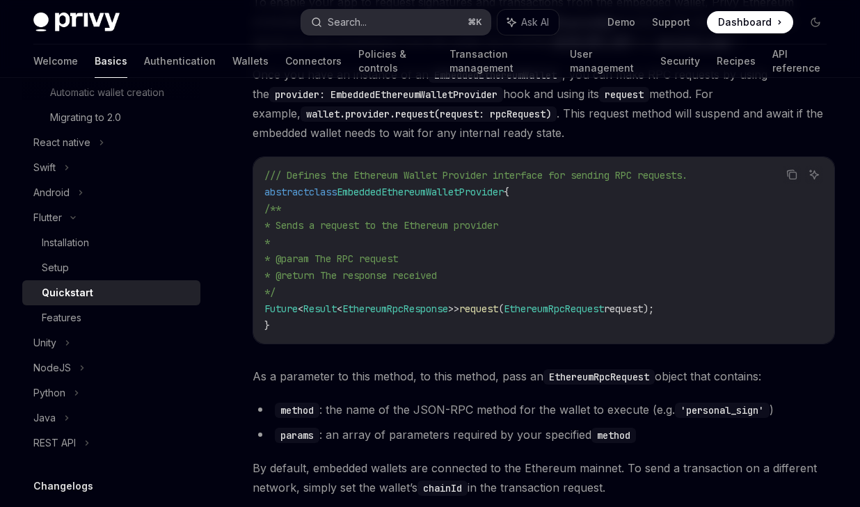
click at [391, 21] on button "Search... ⌘ K" at bounding box center [395, 22] width 189 height 25
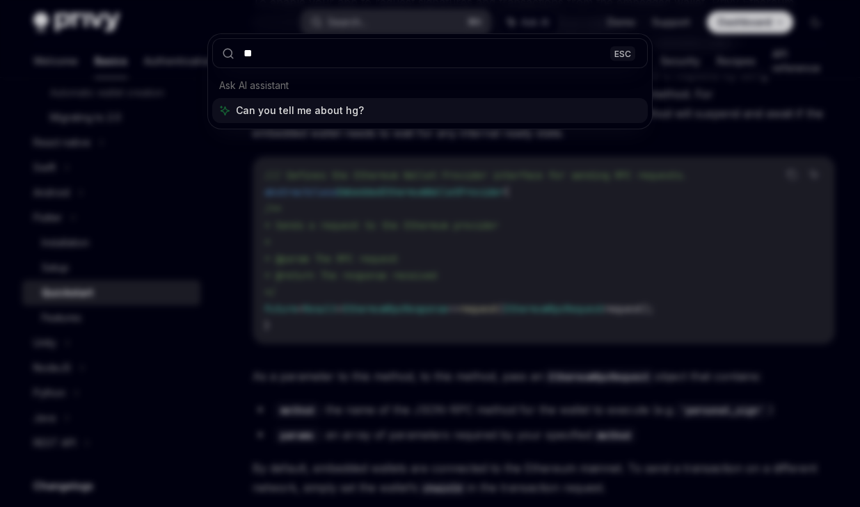
type input "*"
type input "*******"
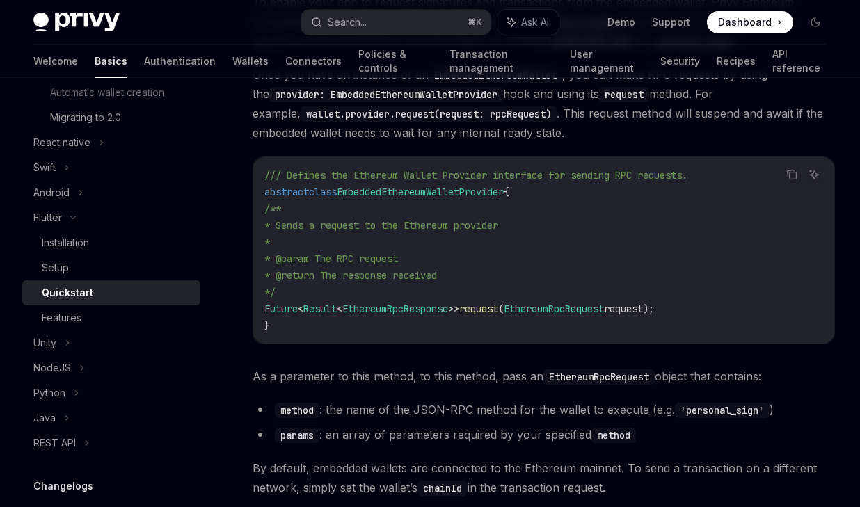
type textarea "*"
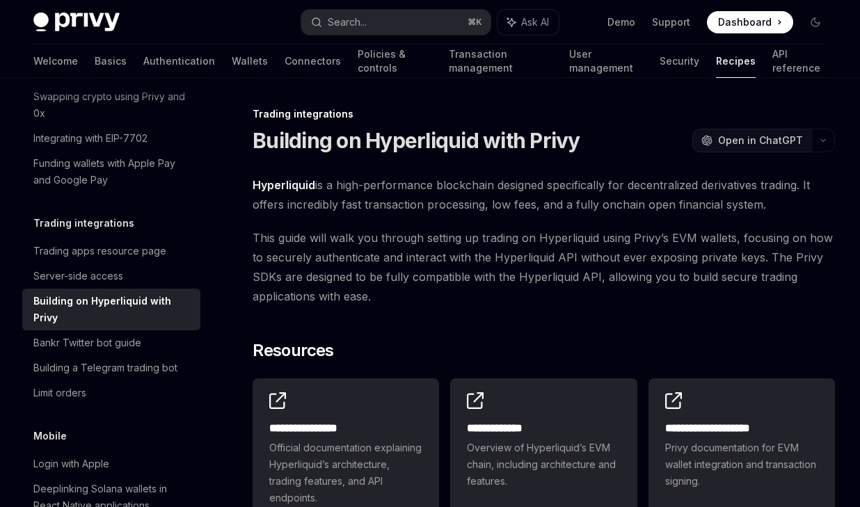
click at [788, 136] on span "Open in ChatGPT" at bounding box center [760, 141] width 85 height 14
click at [810, 143] on button "OpenAI Open in ChatGPT" at bounding box center [752, 141] width 119 height 24
click at [821, 141] on icon "button" at bounding box center [823, 141] width 17 height 6
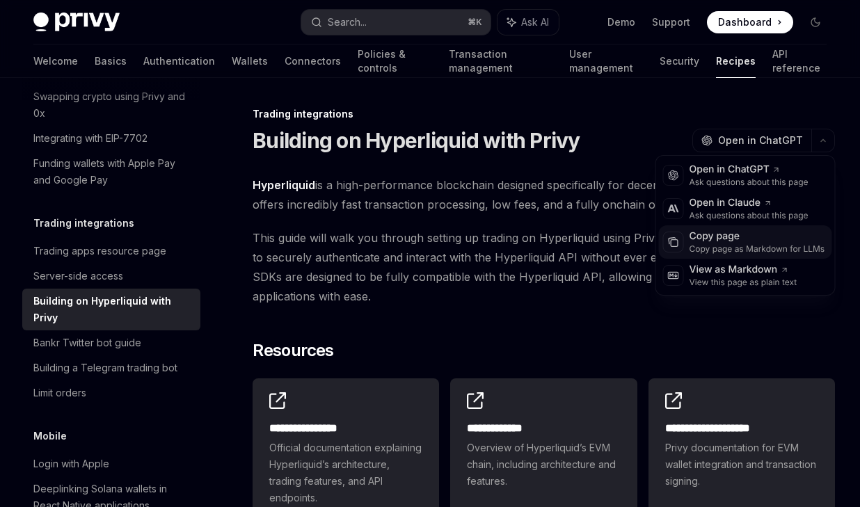
click at [746, 245] on div "Copy page as Markdown for LLMs" at bounding box center [758, 249] width 136 height 11
